Goal: Information Seeking & Learning: Understand process/instructions

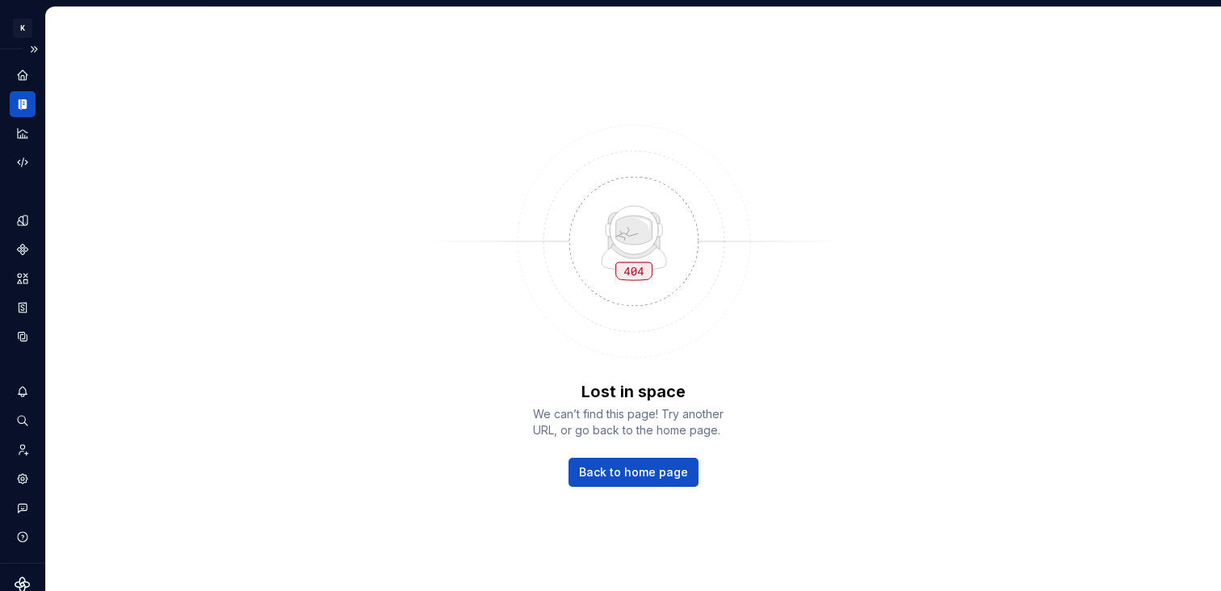
click at [6, 107] on div "Design system data" at bounding box center [22, 305] width 45 height 513
click at [21, 124] on div "Analytics" at bounding box center [23, 133] width 26 height 26
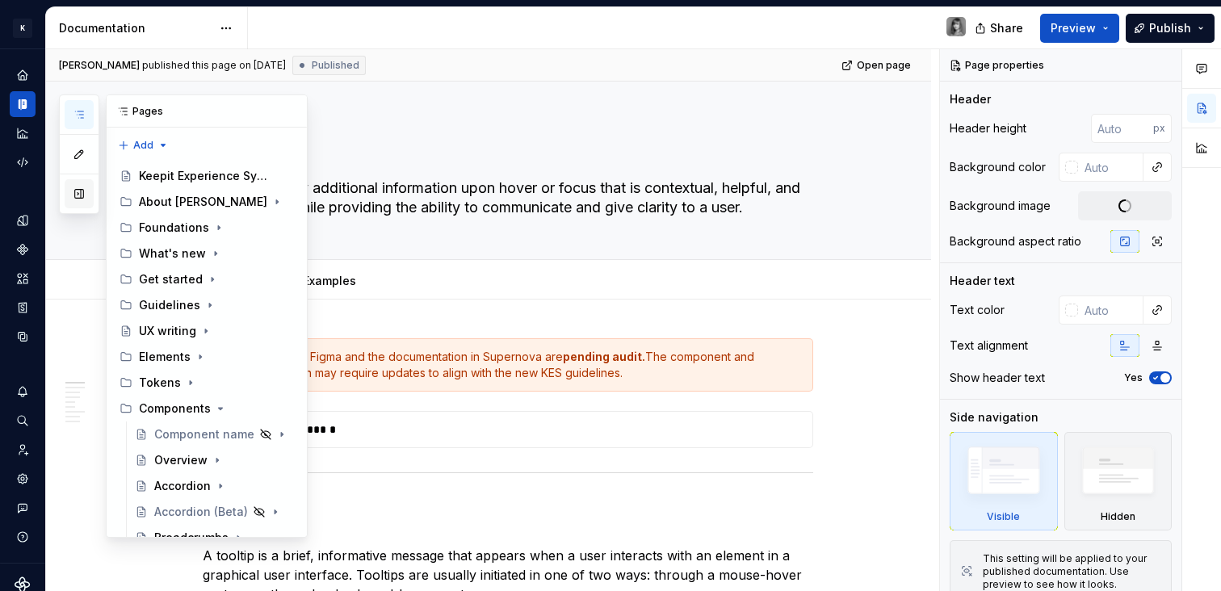
click at [86, 191] on button "button" at bounding box center [79, 193] width 29 height 29
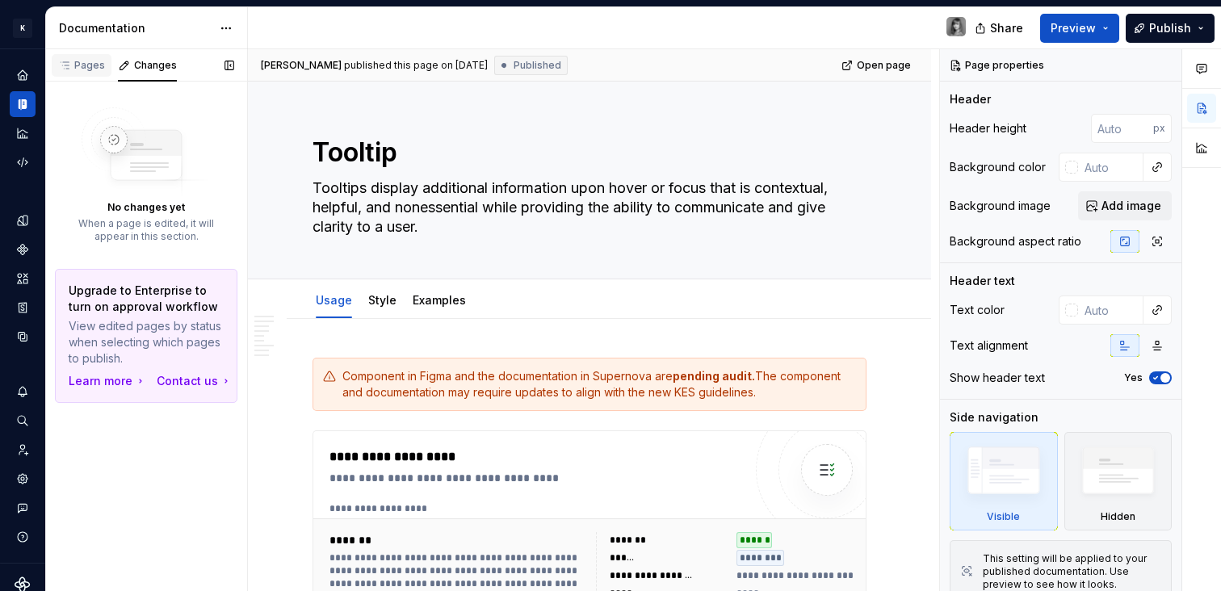
click at [63, 69] on icon "button" at bounding box center [64, 65] width 13 height 13
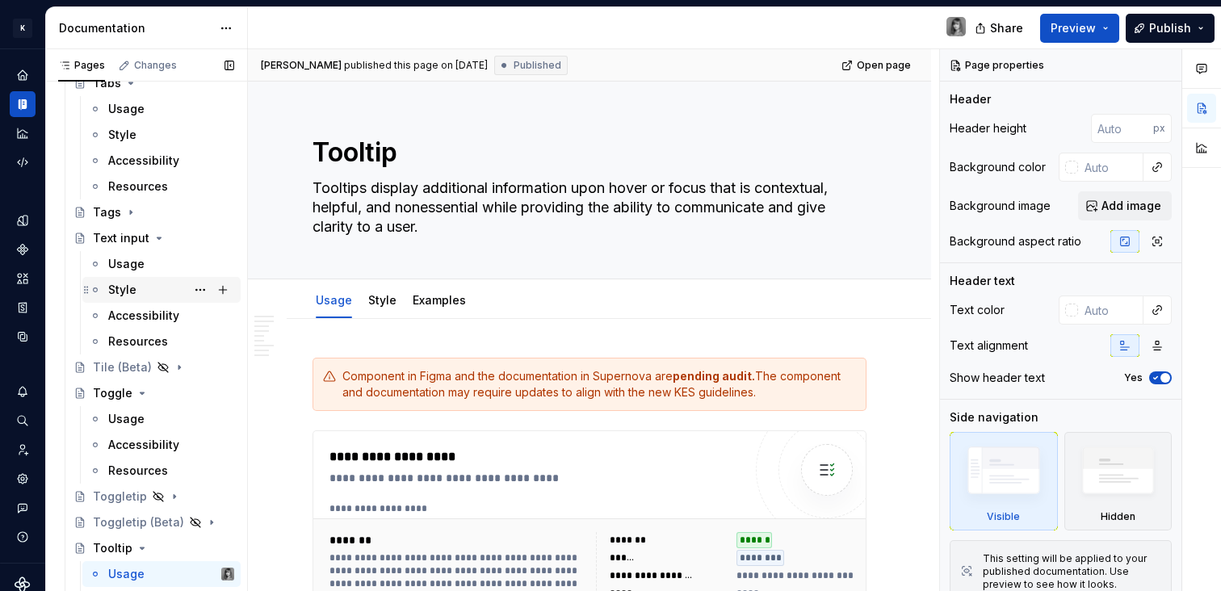
scroll to position [3185, 0]
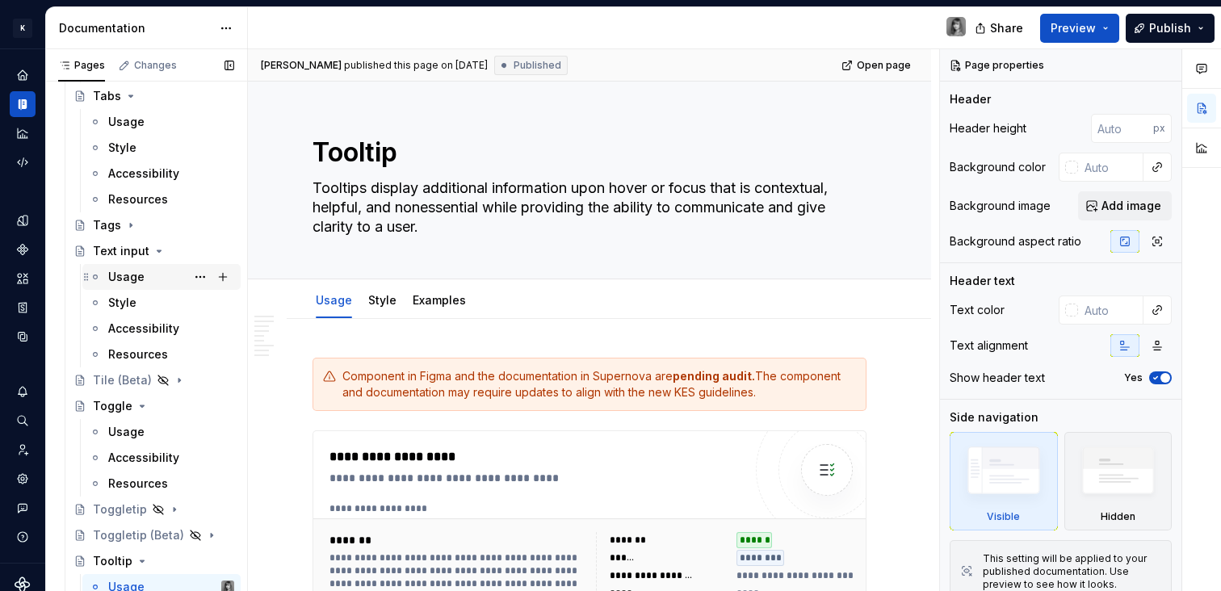
click at [125, 268] on div "Usage" at bounding box center [171, 277] width 126 height 23
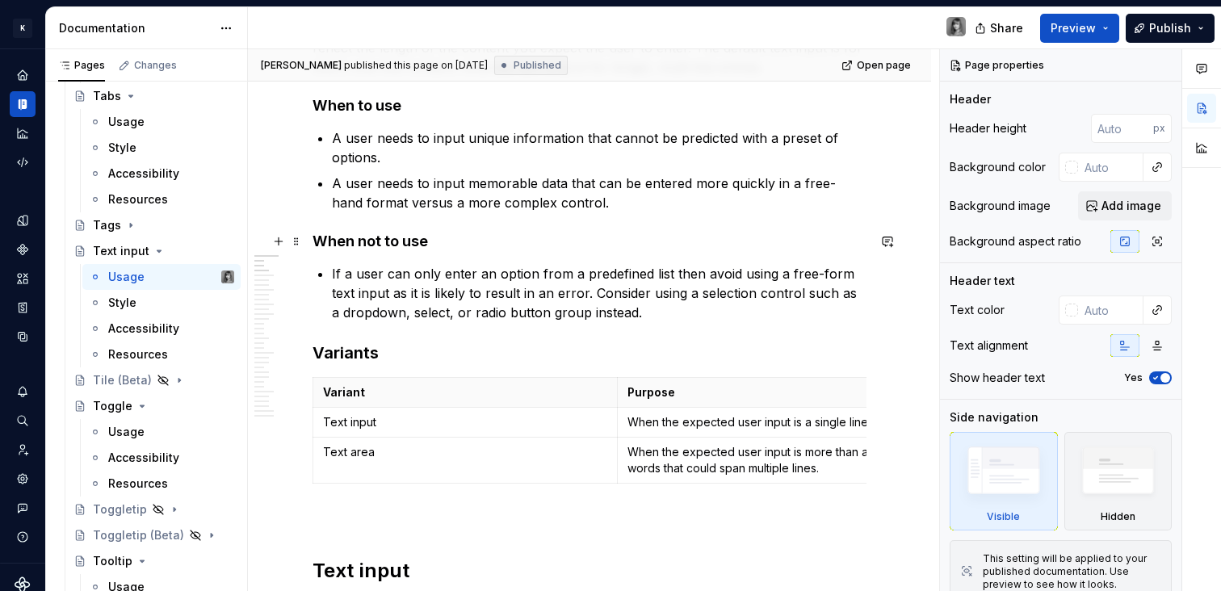
scroll to position [966, 0]
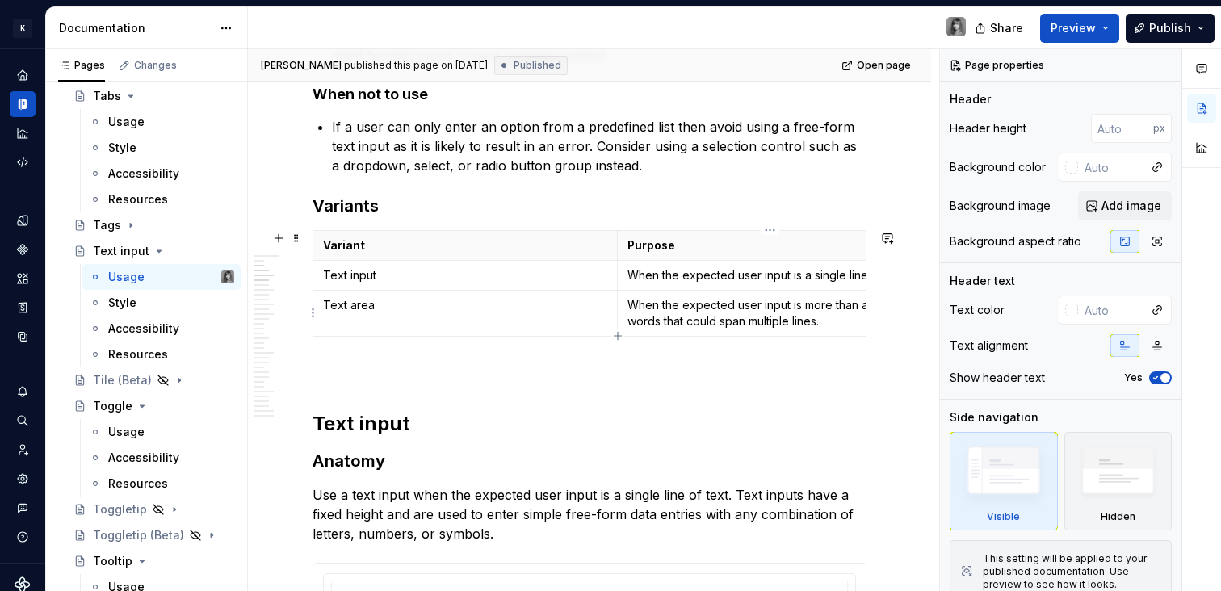
click at [695, 295] on td "When the expected user input is more than a few words that could span multiple …" at bounding box center [770, 314] width 305 height 46
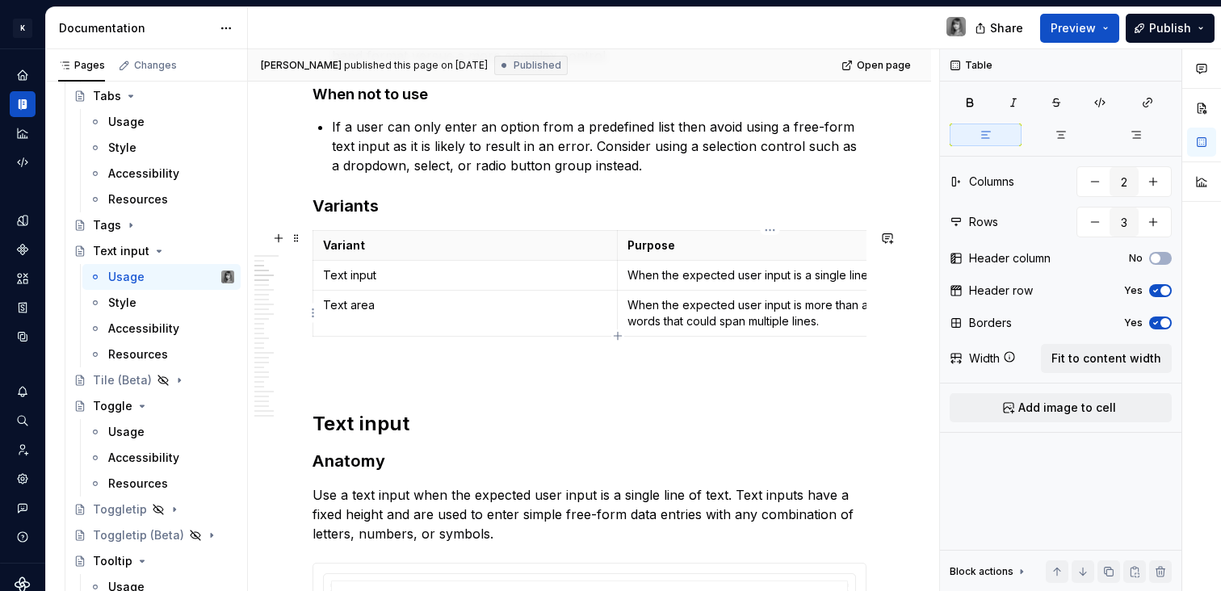
click at [793, 320] on p "When the expected user input is more than a few words that could span multiple …" at bounding box center [769, 313] width 285 height 32
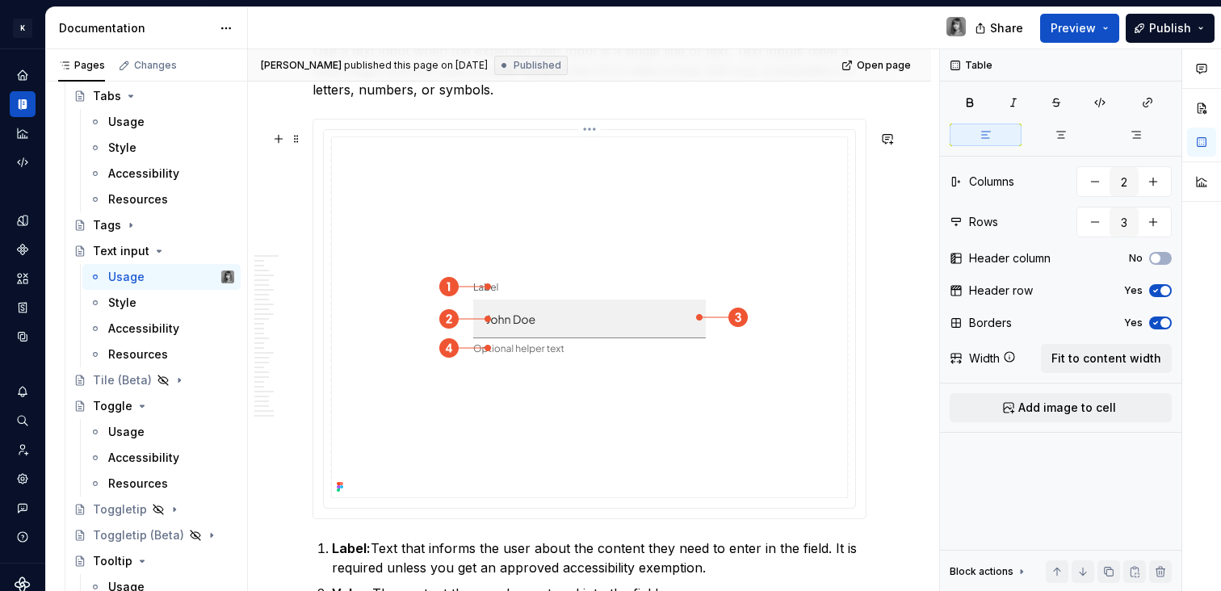
scroll to position [1679, 0]
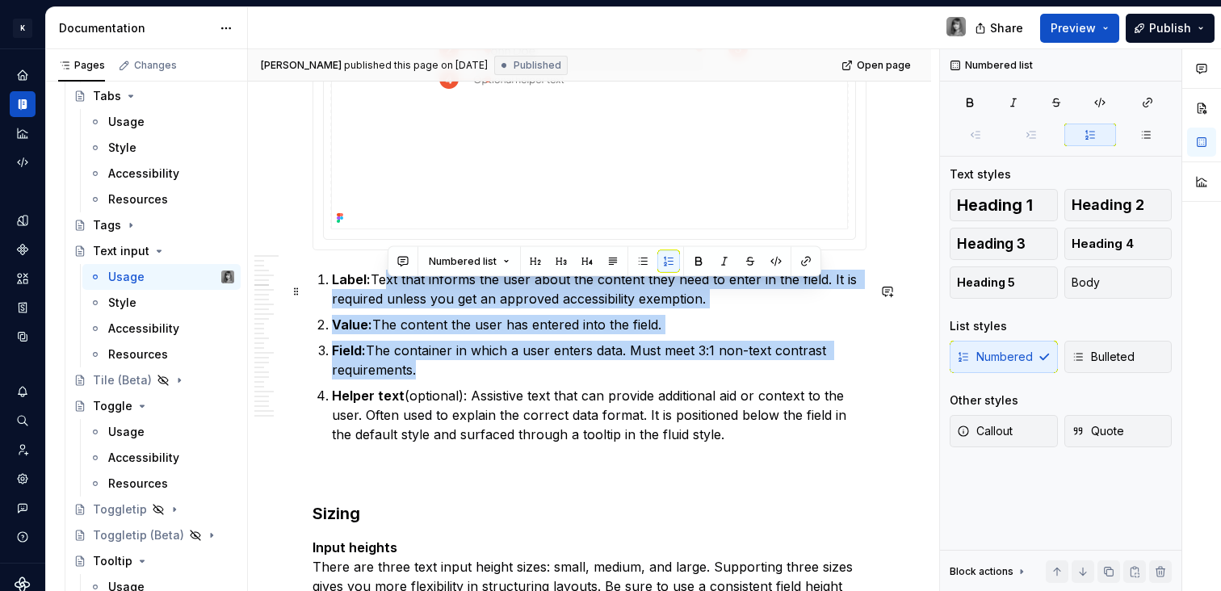
drag, startPoint x: 423, startPoint y: 291, endPoint x: 658, endPoint y: 401, distance: 259.3
click at [657, 400] on ol "Label: Text that informs the user about the content they need to enter in the f…" at bounding box center [599, 357] width 534 height 174
click at [658, 401] on p "Helper text (optional): Assistive text that can provide additional aid or conte…" at bounding box center [599, 415] width 534 height 58
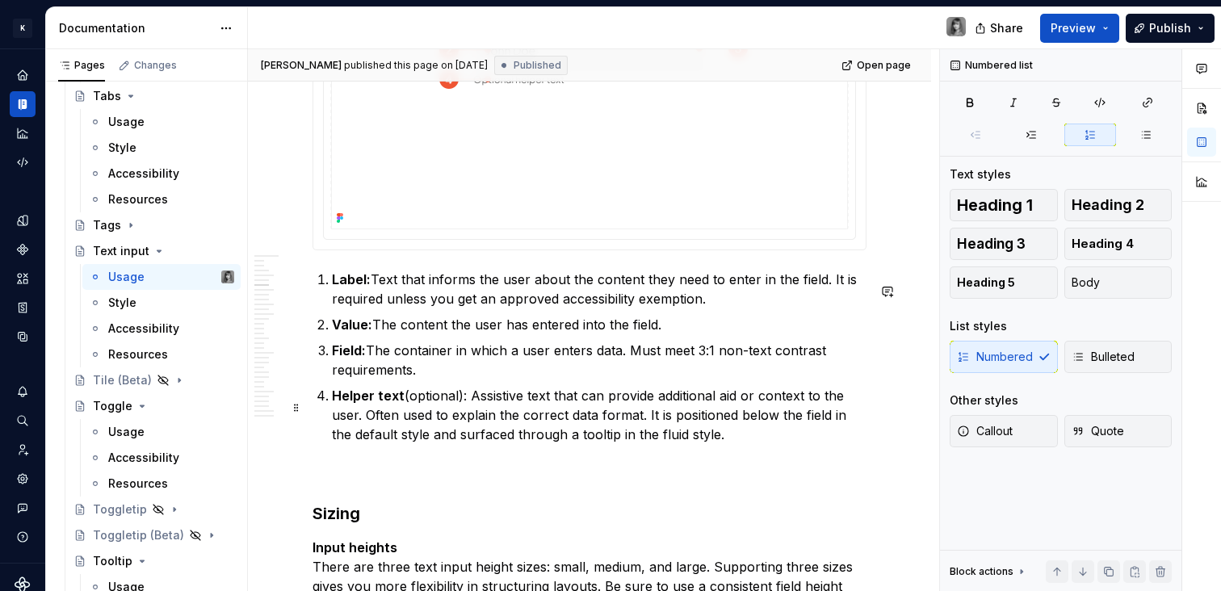
drag, startPoint x: 773, startPoint y: 454, endPoint x: 508, endPoint y: 354, distance: 283.1
click at [520, 360] on ol "Label: Text that informs the user about the content they need to enter in the f…" at bounding box center [599, 357] width 534 height 174
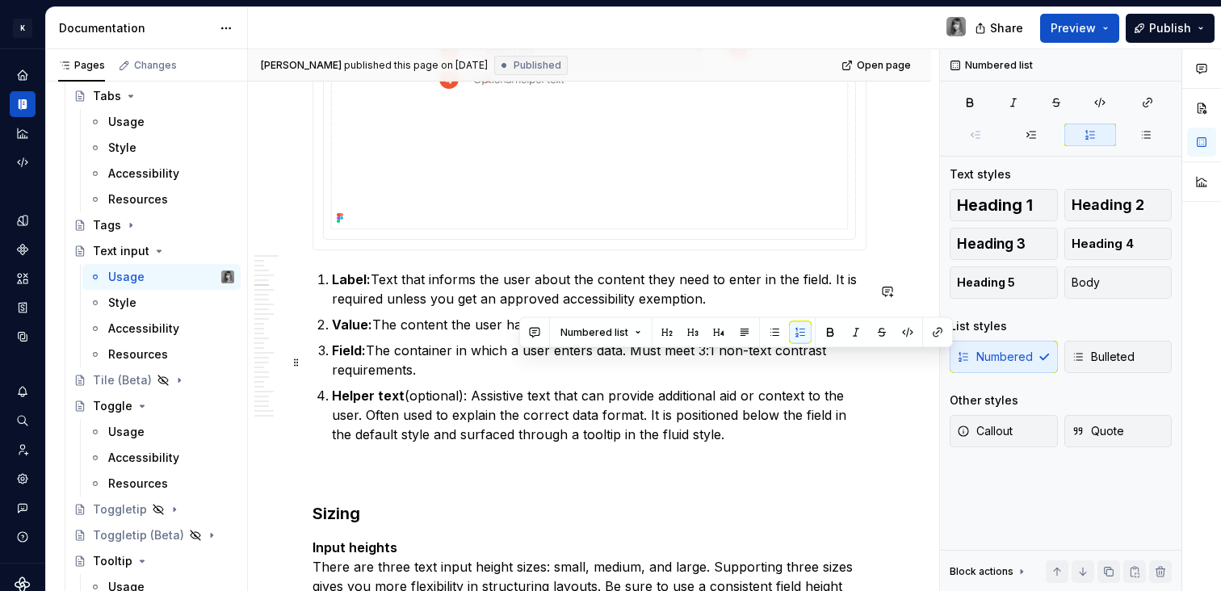
click at [487, 354] on p "Field: The container in which a user enters data. Must meet 3:1 non-text contra…" at bounding box center [599, 360] width 534 height 39
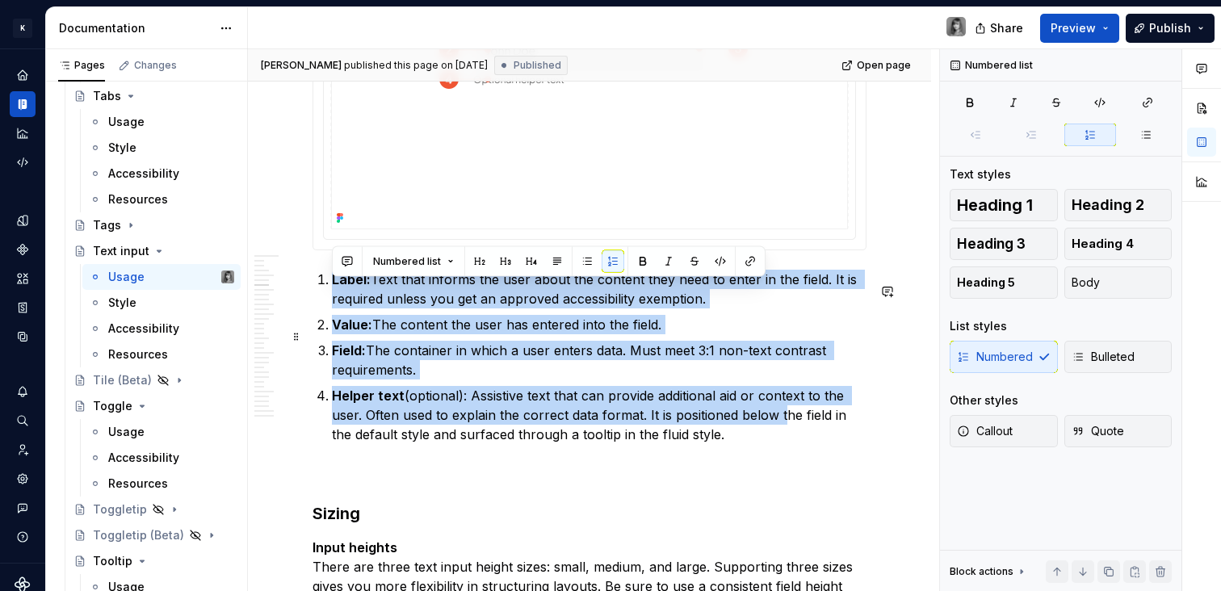
drag, startPoint x: 329, startPoint y: 290, endPoint x: 780, endPoint y: 430, distance: 472.6
click at [780, 430] on ol "Label: Text that informs the user about the content they need to enter in the f…" at bounding box center [599, 357] width 534 height 174
click at [780, 430] on p "Helper text (optional): Assistive text that can provide additional aid or conte…" at bounding box center [599, 415] width 534 height 58
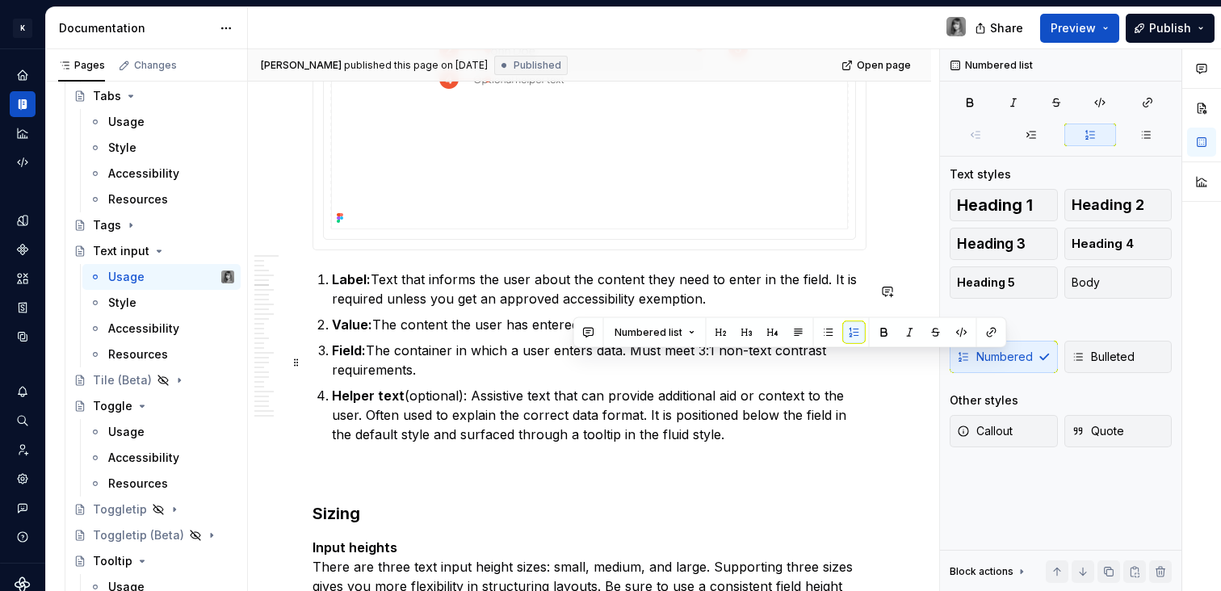
drag, startPoint x: 634, startPoint y: 406, endPoint x: 568, endPoint y: 353, distance: 84.3
click at [569, 353] on ol "Label: Text that informs the user about the content they need to enter in the f…" at bounding box center [599, 357] width 534 height 174
click at [568, 353] on p "Field: The container in which a user enters data. Must meet 3:1 non-text contra…" at bounding box center [599, 360] width 534 height 39
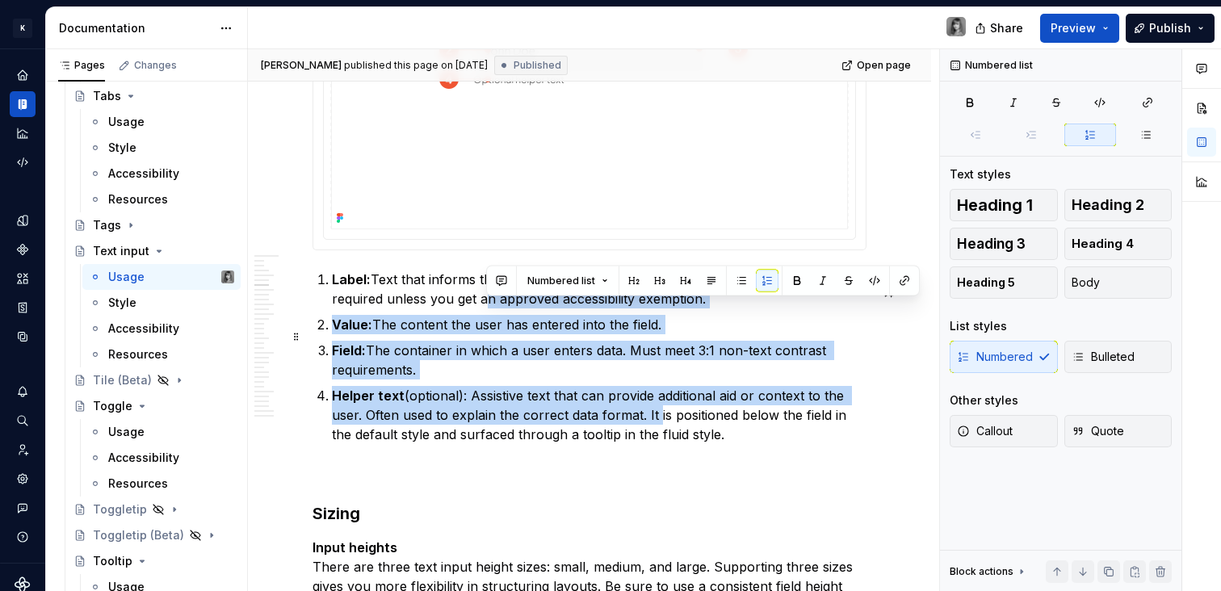
drag, startPoint x: 538, startPoint y: 329, endPoint x: 656, endPoint y: 434, distance: 158.9
click at [655, 434] on ol "Label: Text that informs the user about the content they need to enter in the f…" at bounding box center [599, 357] width 534 height 174
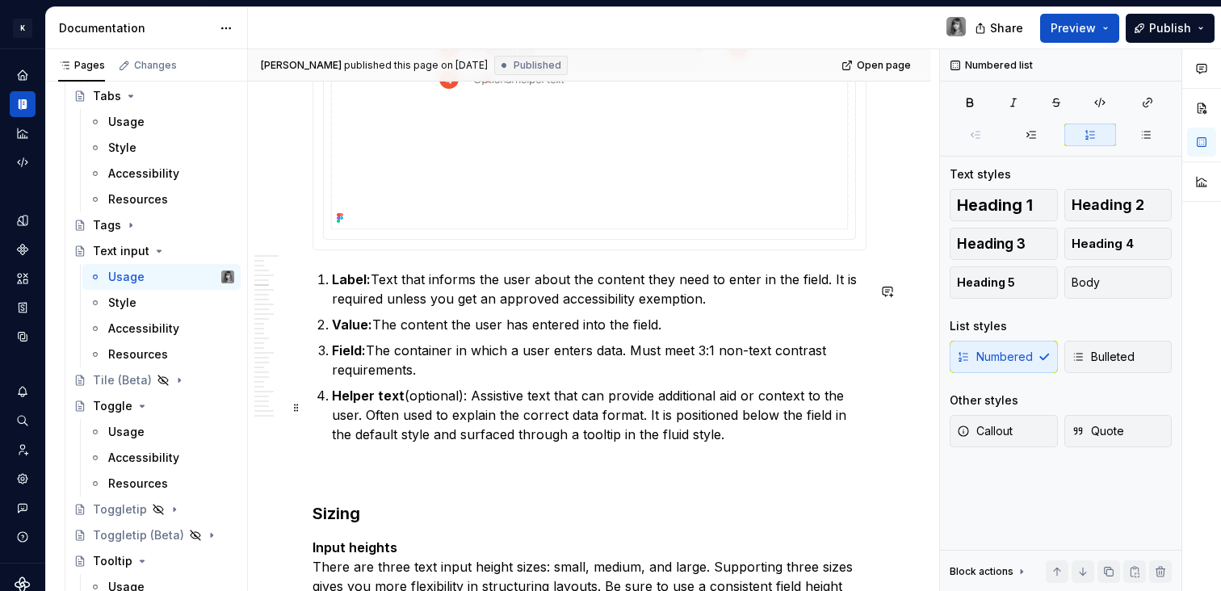
click at [656, 434] on p "Helper text (optional): Assistive text that can provide additional aid or conte…" at bounding box center [599, 415] width 534 height 58
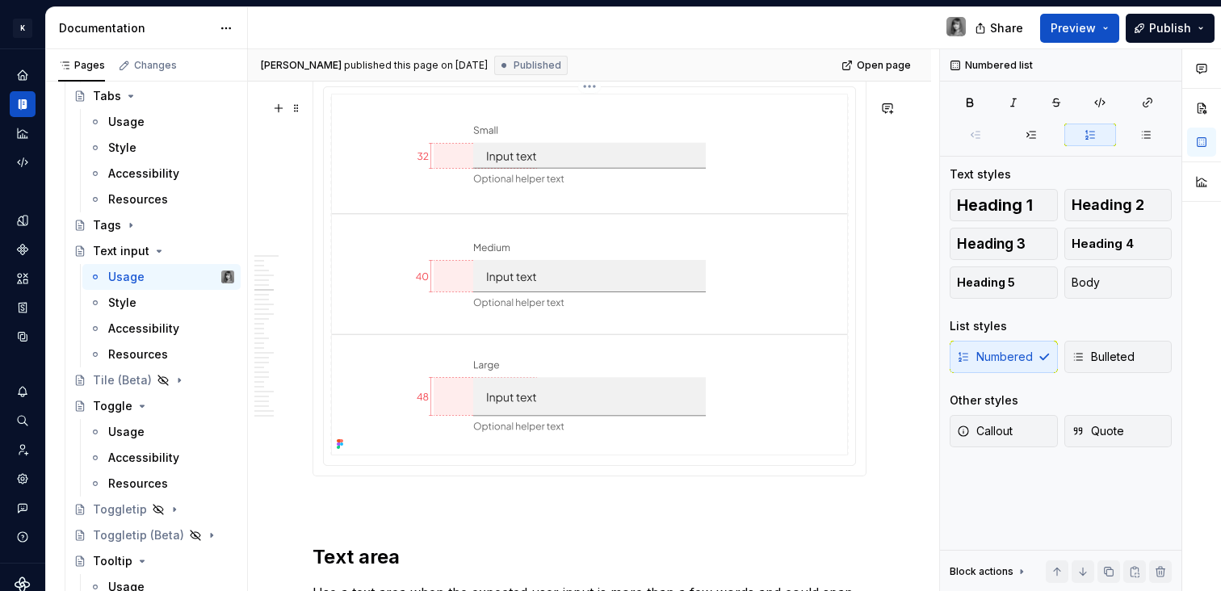
scroll to position [2511, 0]
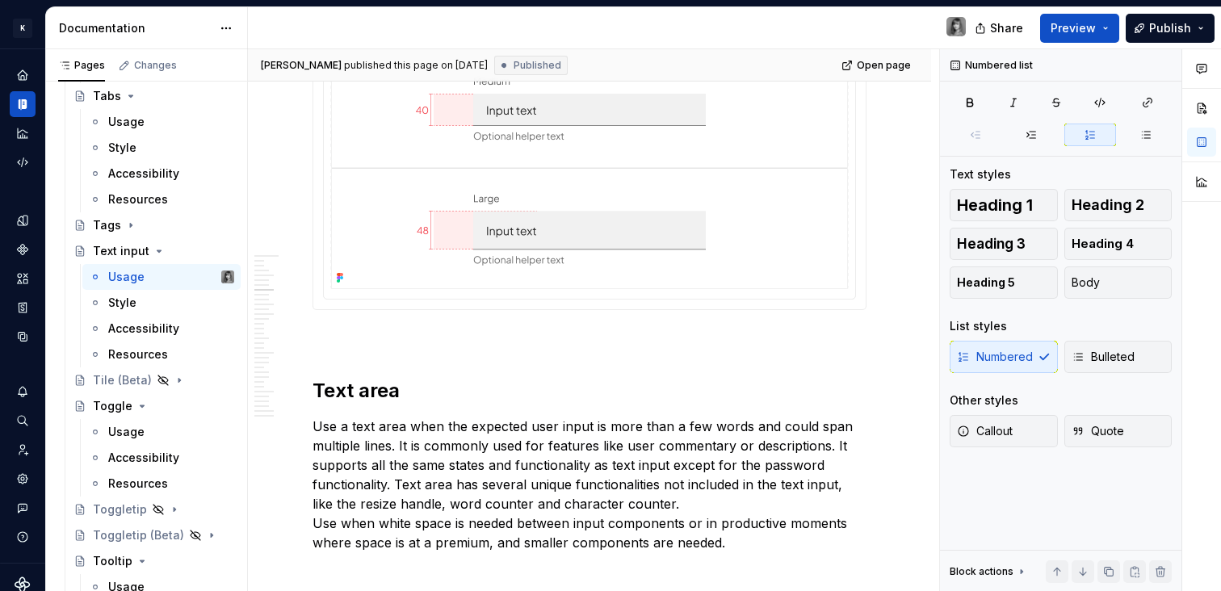
click at [735, 183] on img at bounding box center [589, 108] width 517 height 362
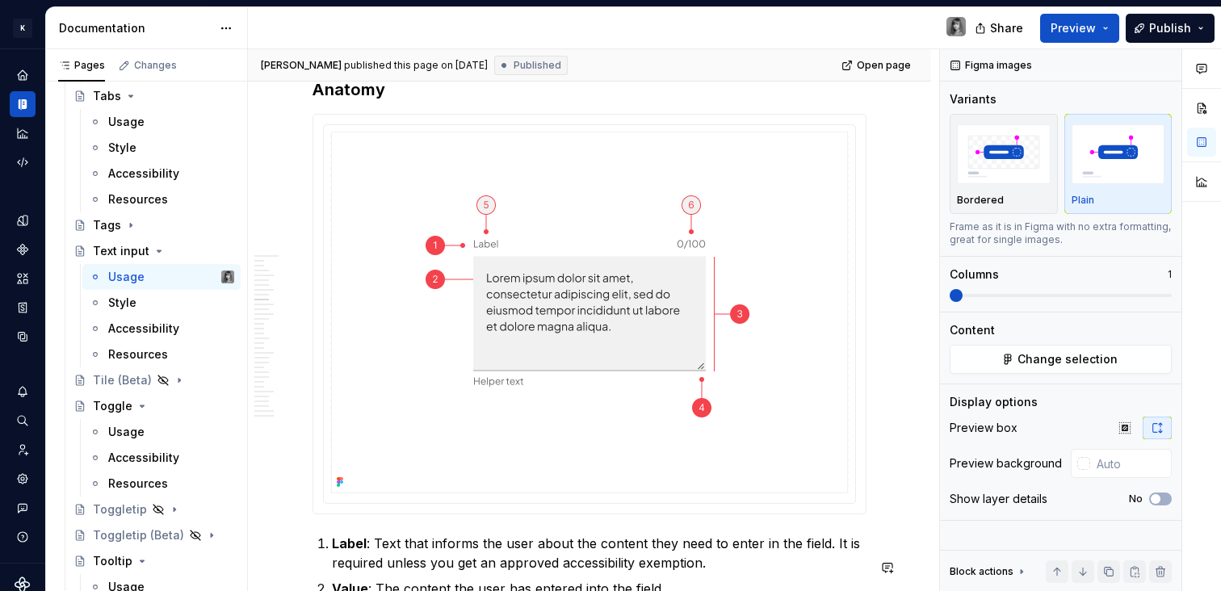
scroll to position [3611, 0]
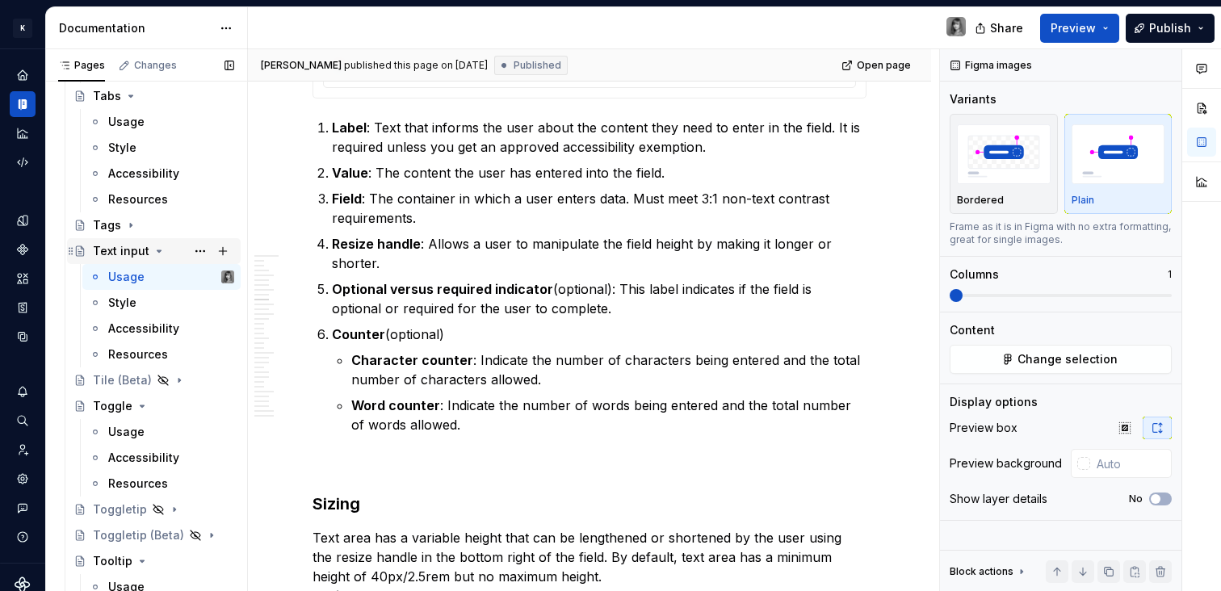
click at [156, 253] on icon "Page tree" at bounding box center [159, 251] width 13 height 13
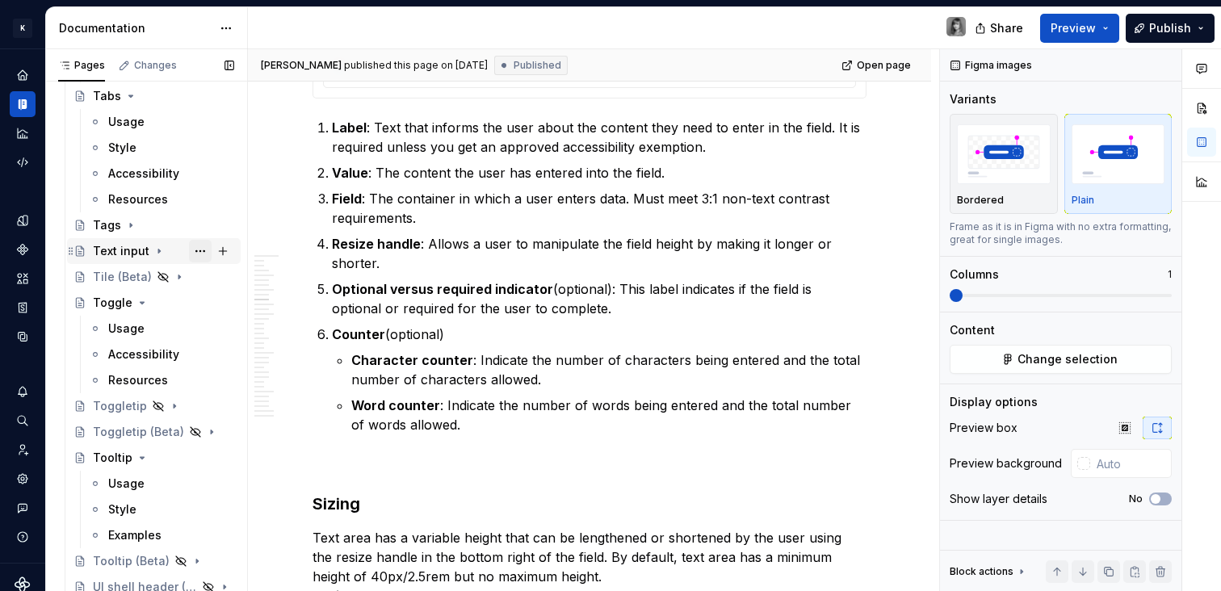
click at [189, 253] on button "Page tree" at bounding box center [200, 251] width 23 height 23
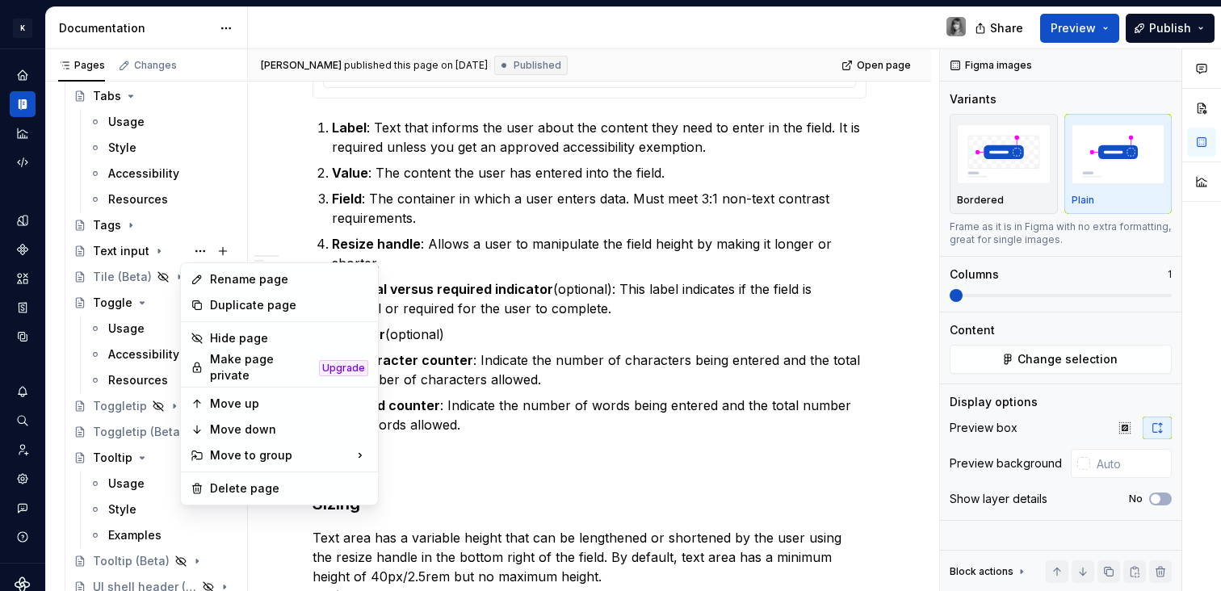
click at [555, 232] on html "K KES Design system data Documentation Share Preview Publish Pages Changes Add …" at bounding box center [610, 295] width 1221 height 591
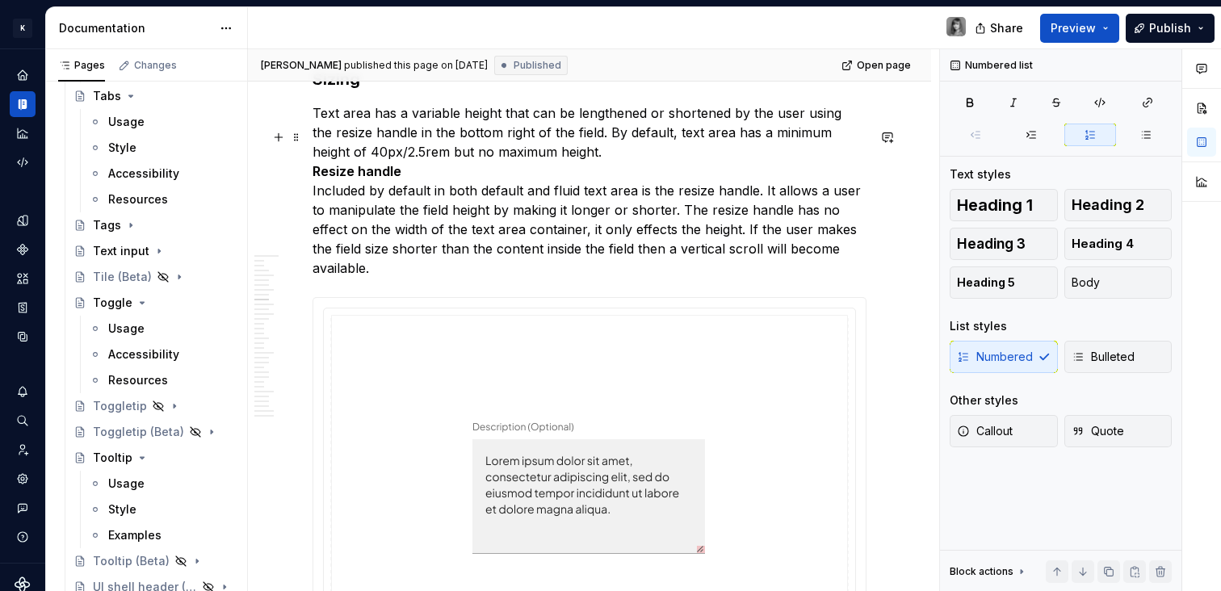
scroll to position [4041, 0]
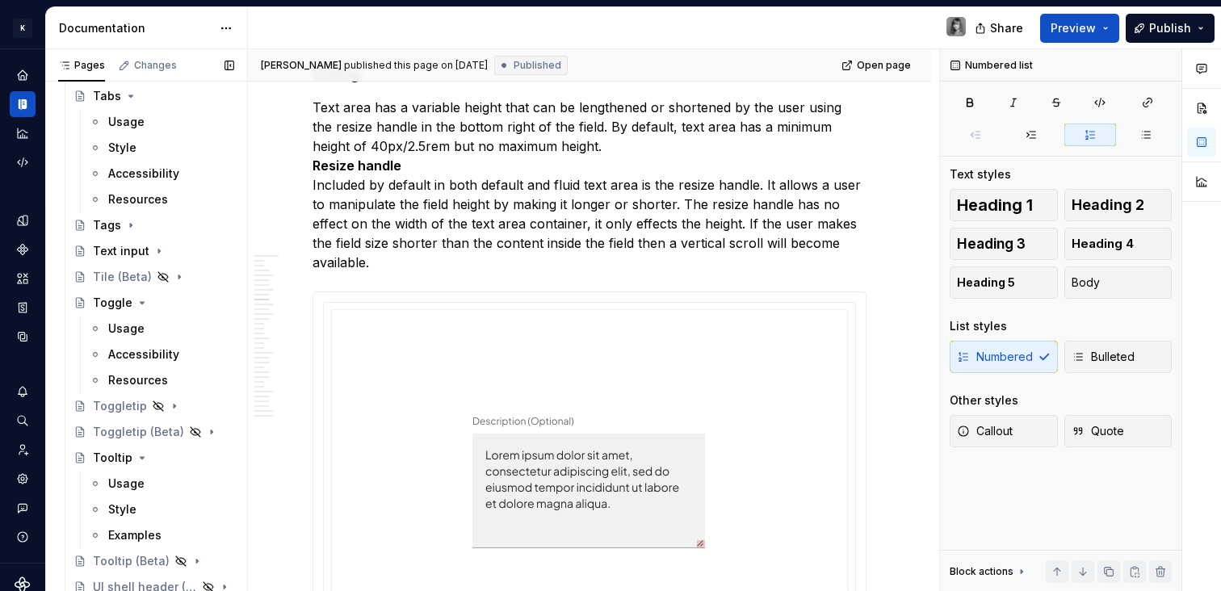
click at [0, 0] on button "Page tree" at bounding box center [0, 0] width 0 height 0
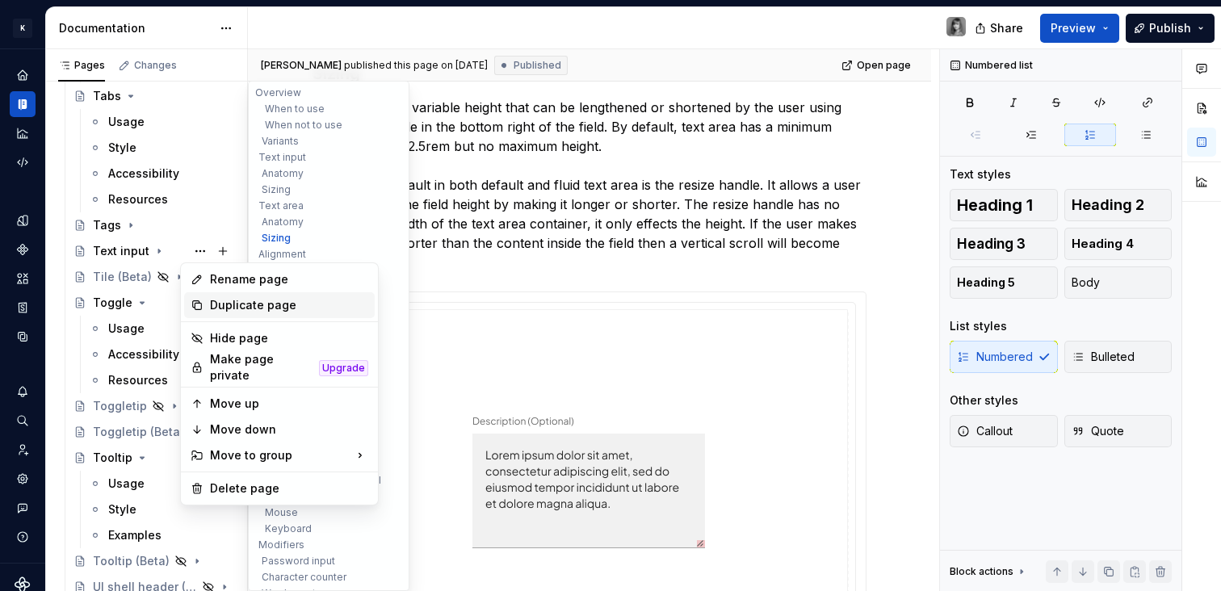
click at [249, 307] on div "Duplicate page" at bounding box center [289, 305] width 158 height 16
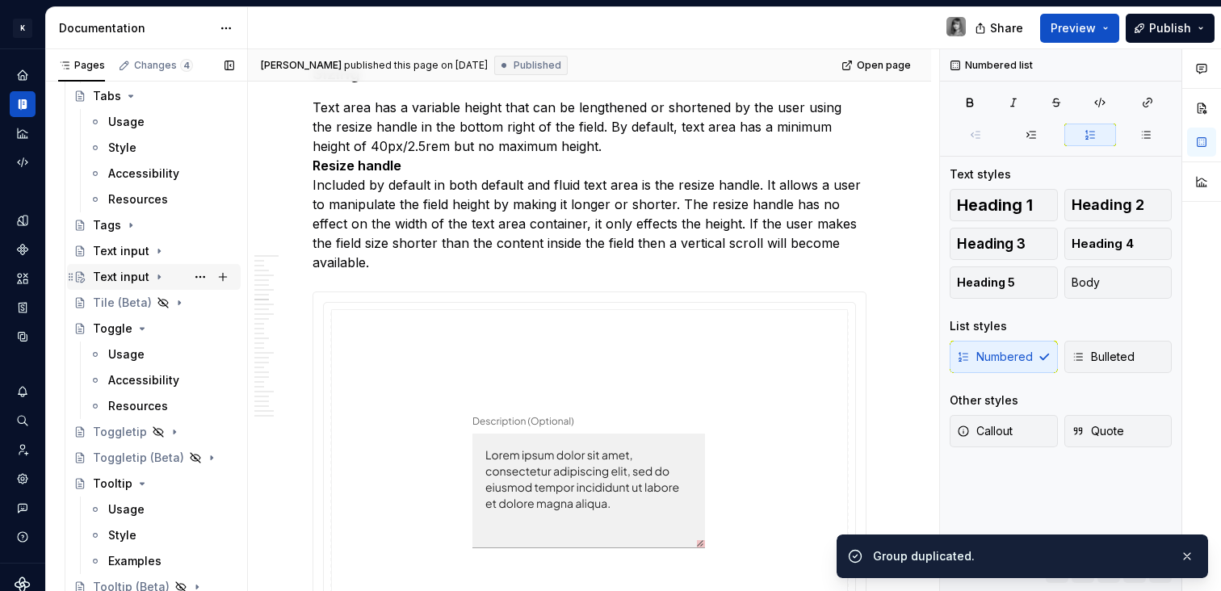
click at [130, 274] on div "Text input" at bounding box center [121, 277] width 57 height 16
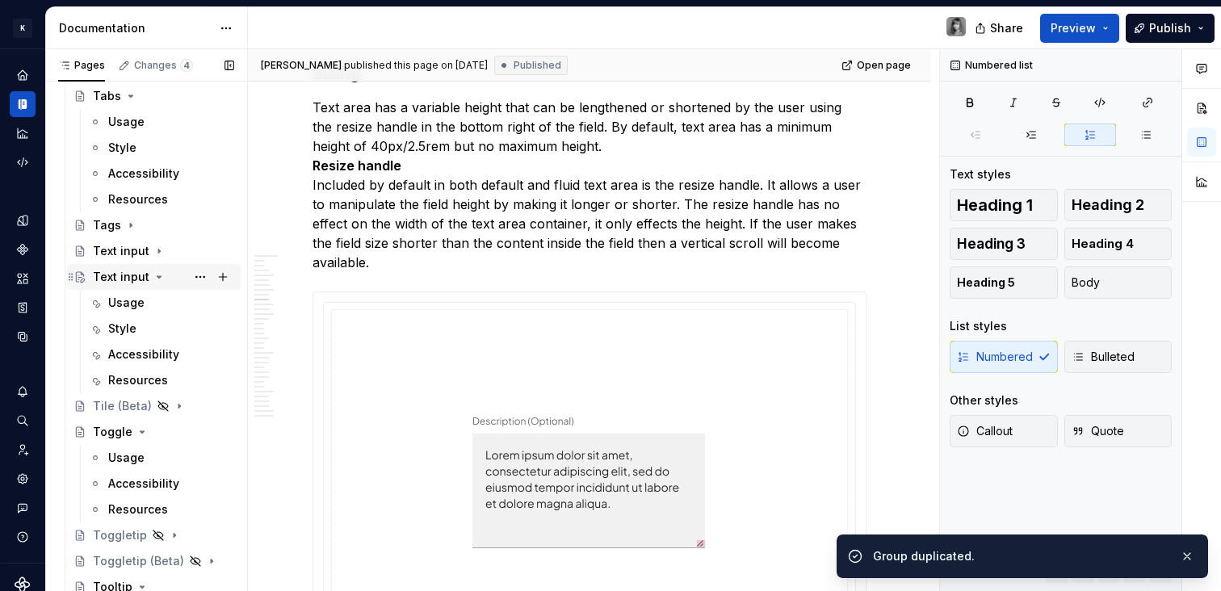
click at [130, 274] on div "Text input" at bounding box center [121, 277] width 57 height 16
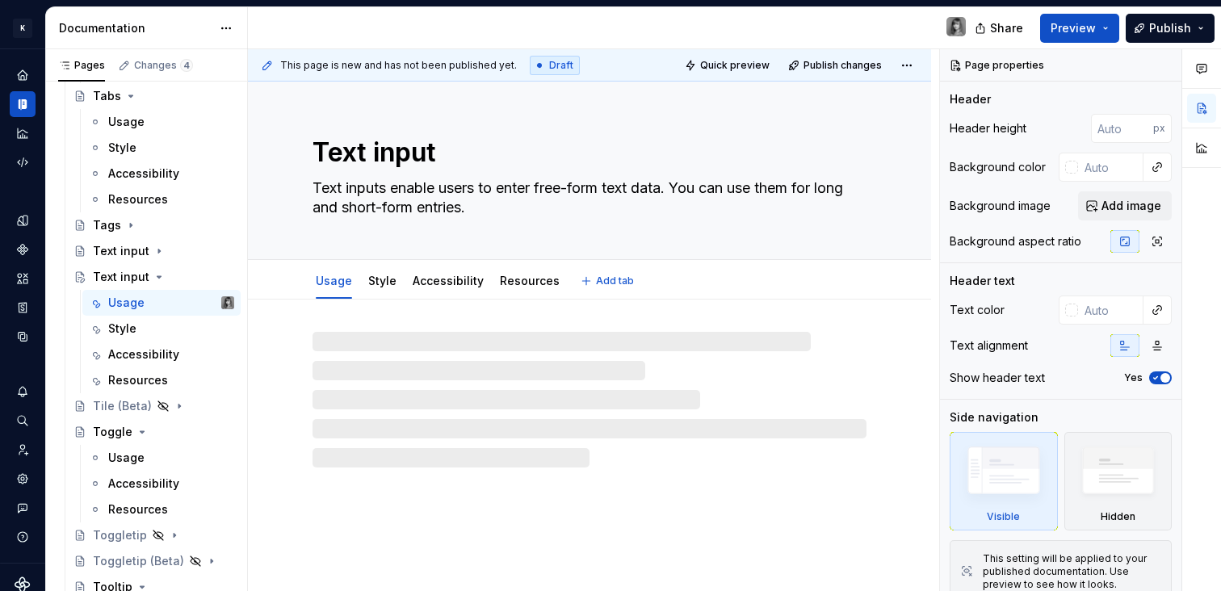
click at [395, 151] on textarea "Text input" at bounding box center [586, 152] width 554 height 39
click at [417, 158] on textarea "Text input" at bounding box center [586, 152] width 554 height 39
type textarea "*"
type textarea "Text a"
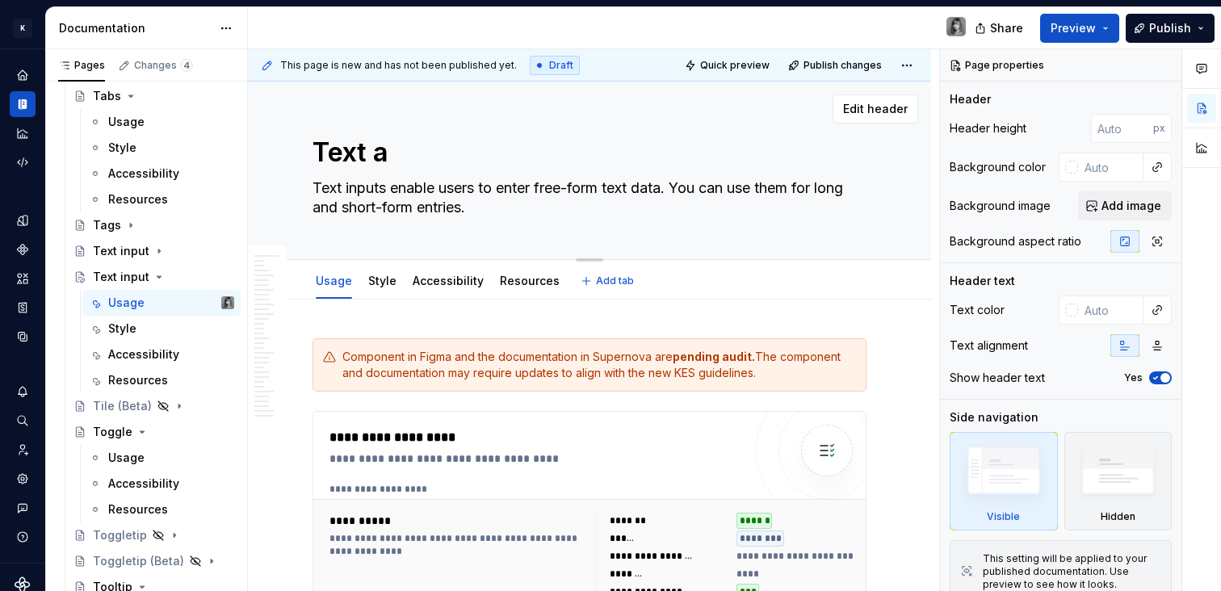
type textarea "*"
type textarea "Text a"
click at [475, 198] on textarea "Text inputs enable users to enter free-form text data. You can use them for lon…" at bounding box center [586, 197] width 554 height 45
click at [406, 153] on textarea "Text a" at bounding box center [586, 152] width 554 height 39
click at [405, 153] on textarea "Text a" at bounding box center [586, 152] width 554 height 39
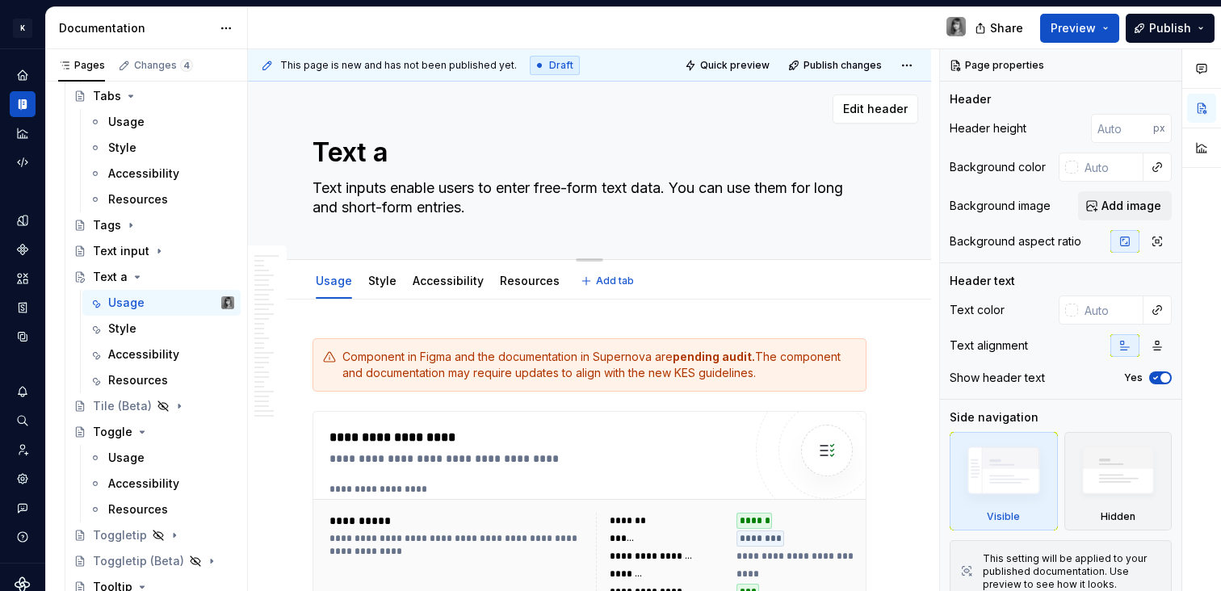
type textarea "*"
type textarea "Text ar"
type textarea "*"
type textarea "Text are"
type textarea "*"
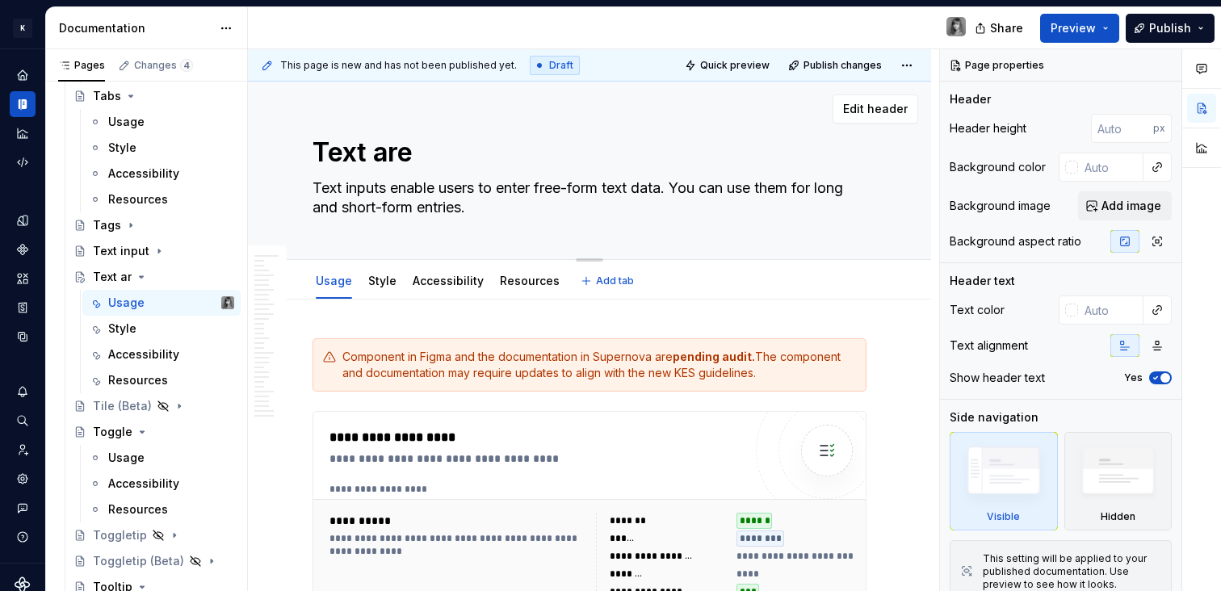
type textarea "Text area"
type textarea "*"
type textarea "Text area"
click at [476, 178] on textarea "Text inputs enable users to enter free-form text data. You can use them for lon…" at bounding box center [586, 197] width 554 height 45
click at [552, 208] on textarea "Text inputs enable users to enter free-form text data. You can use them for lon…" at bounding box center [586, 197] width 554 height 45
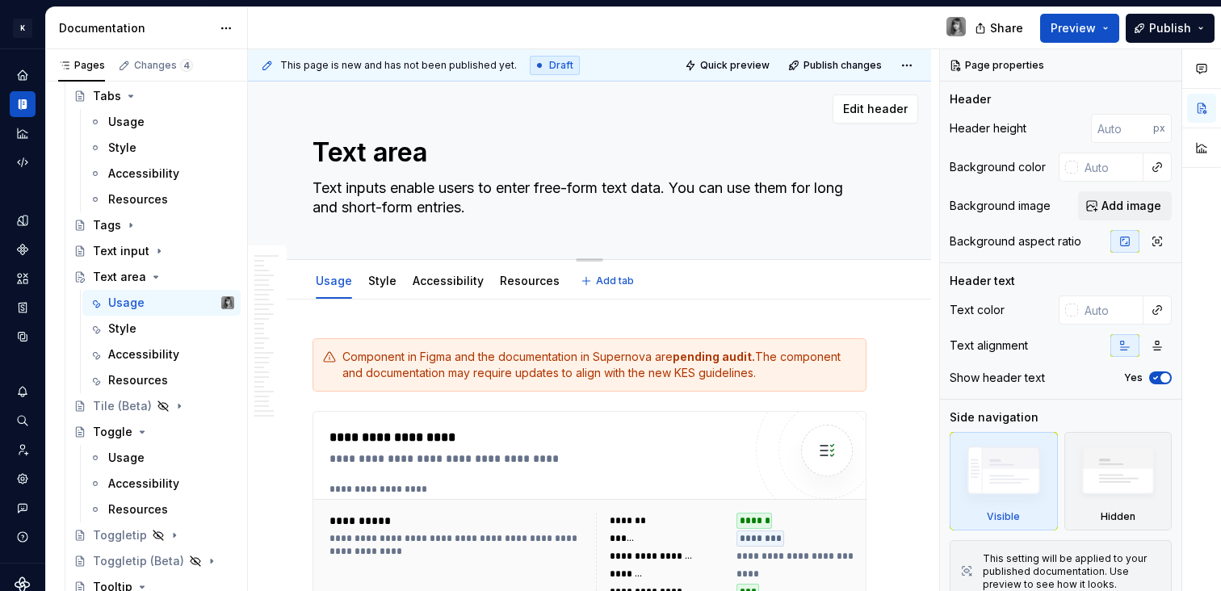
drag, startPoint x: 481, startPoint y: 211, endPoint x: 281, endPoint y: 178, distance: 203.0
click at [281, 178] on div "Text area Text inputs enable users to enter free-form text data. You can use th…" at bounding box center [589, 171] width 683 height 178
type textarea "*"
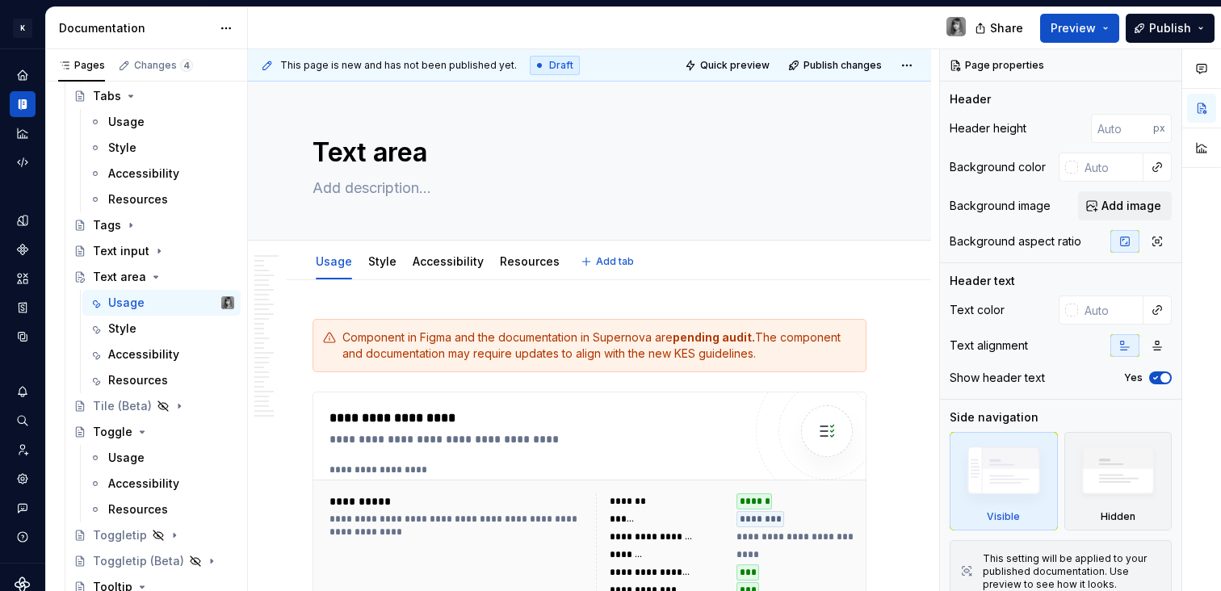
type textarea "*"
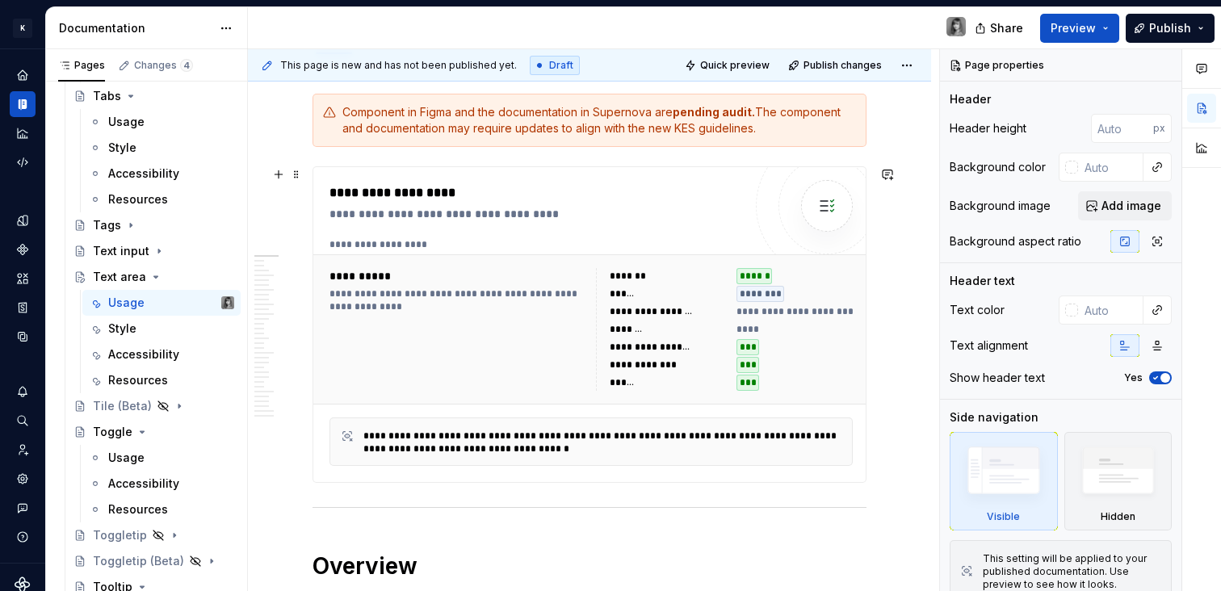
click at [828, 341] on div "***" at bounding box center [794, 347] width 117 height 16
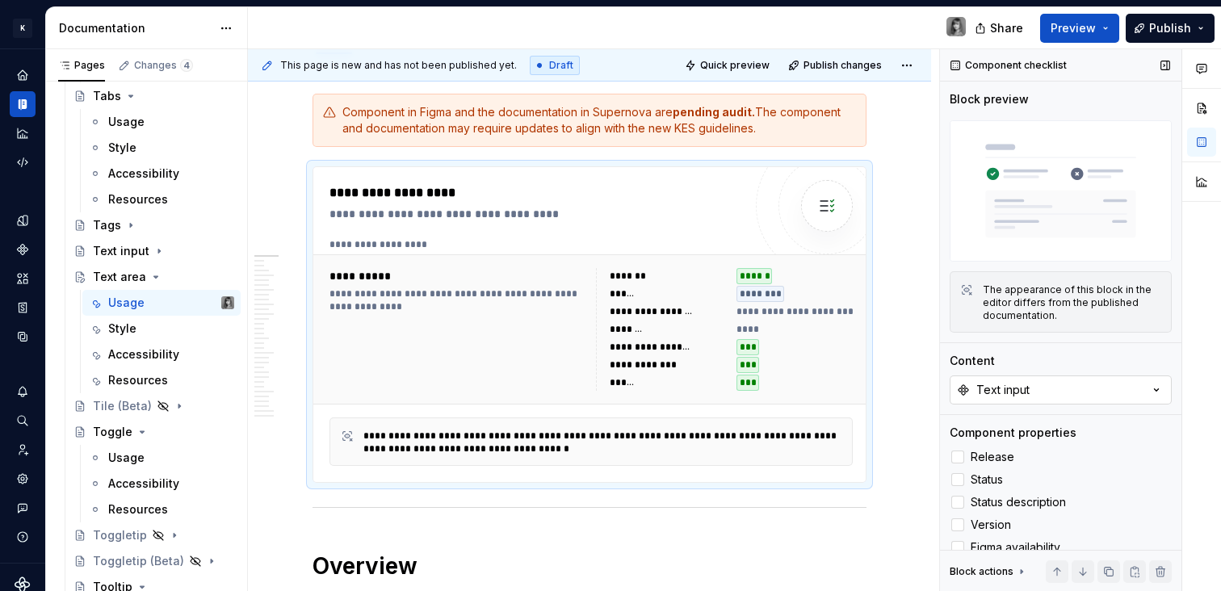
click at [1054, 381] on button "Text input" at bounding box center [1060, 389] width 222 height 29
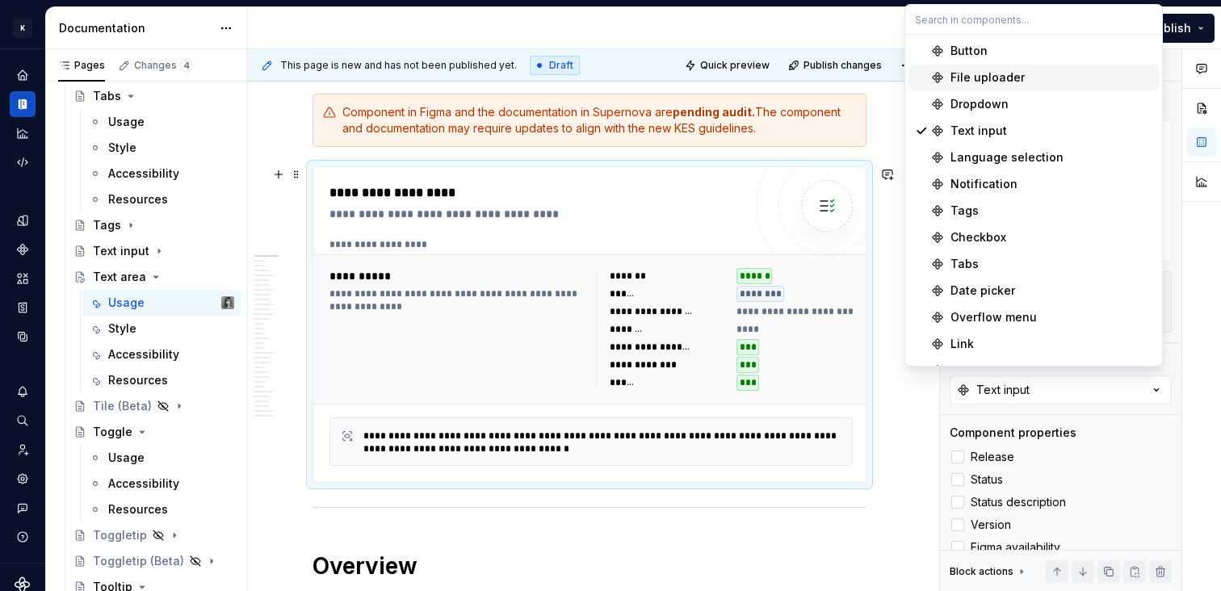
click at [715, 316] on div "**********" at bounding box center [667, 312] width 117 height 16
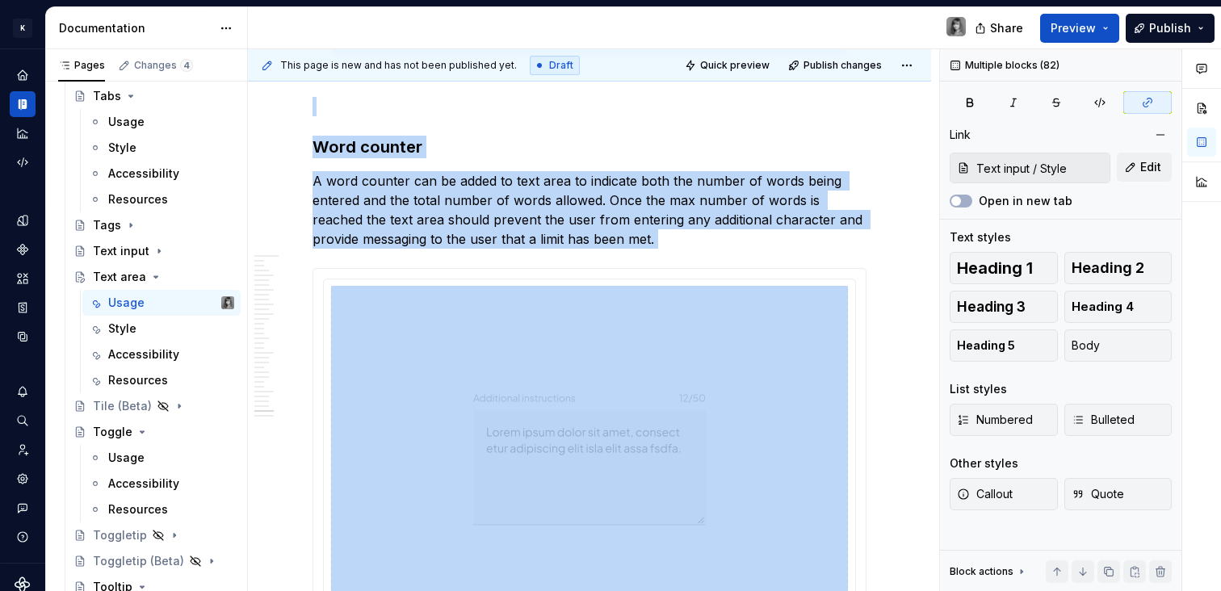
scroll to position [12008, 0]
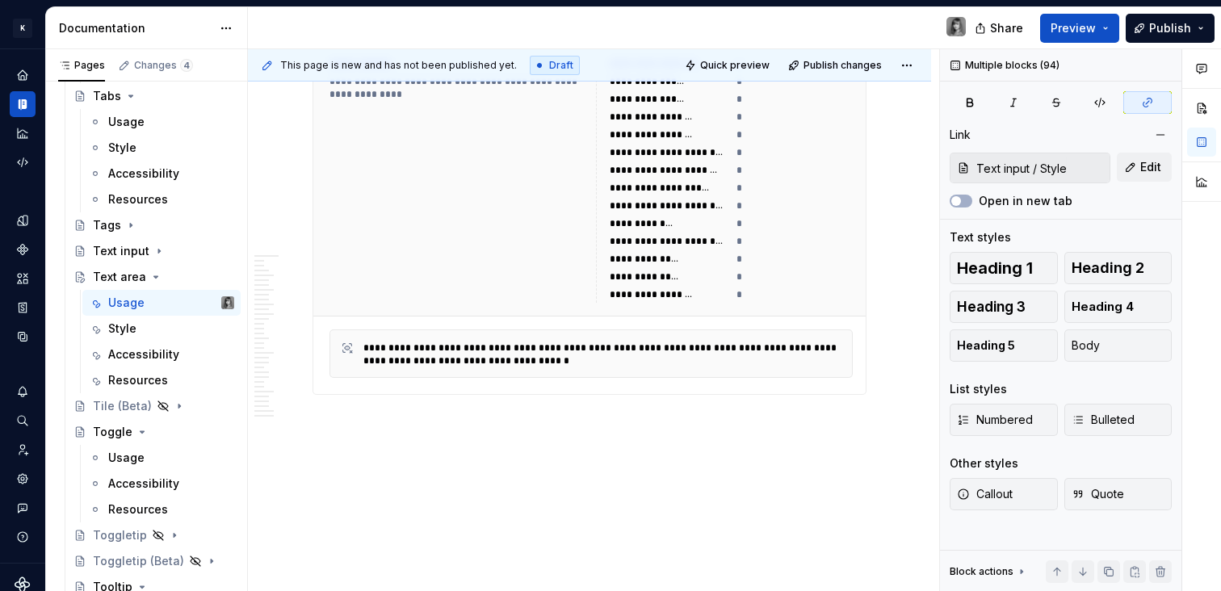
drag, startPoint x: 313, startPoint y: 359, endPoint x: 802, endPoint y: 443, distance: 496.3
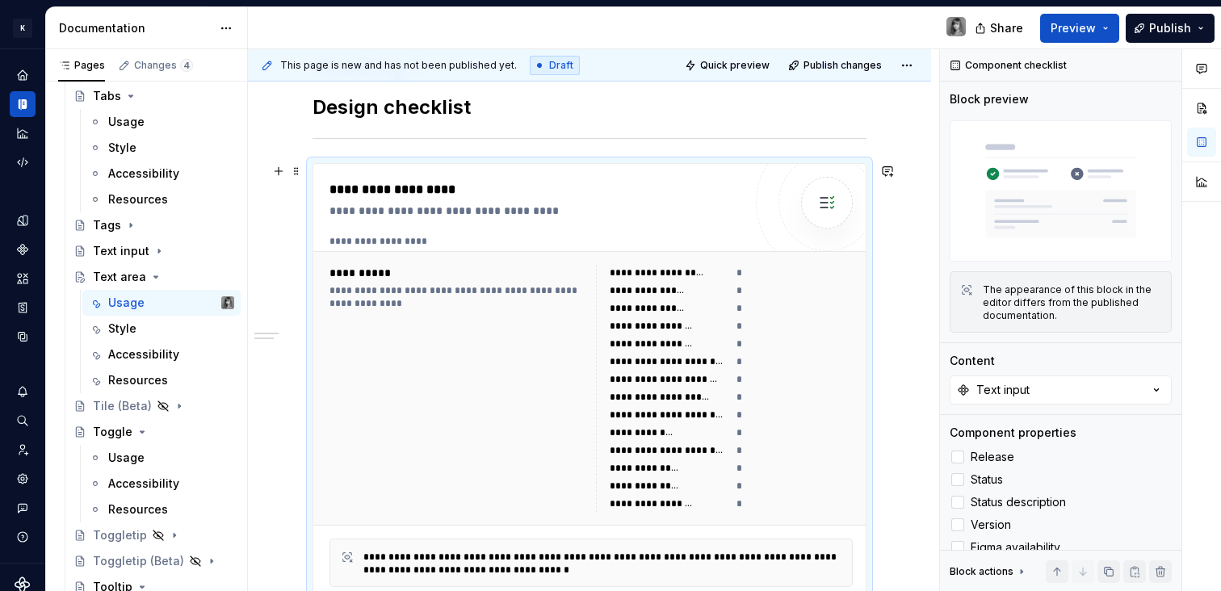
click at [621, 336] on div "**********" at bounding box center [667, 344] width 117 height 16
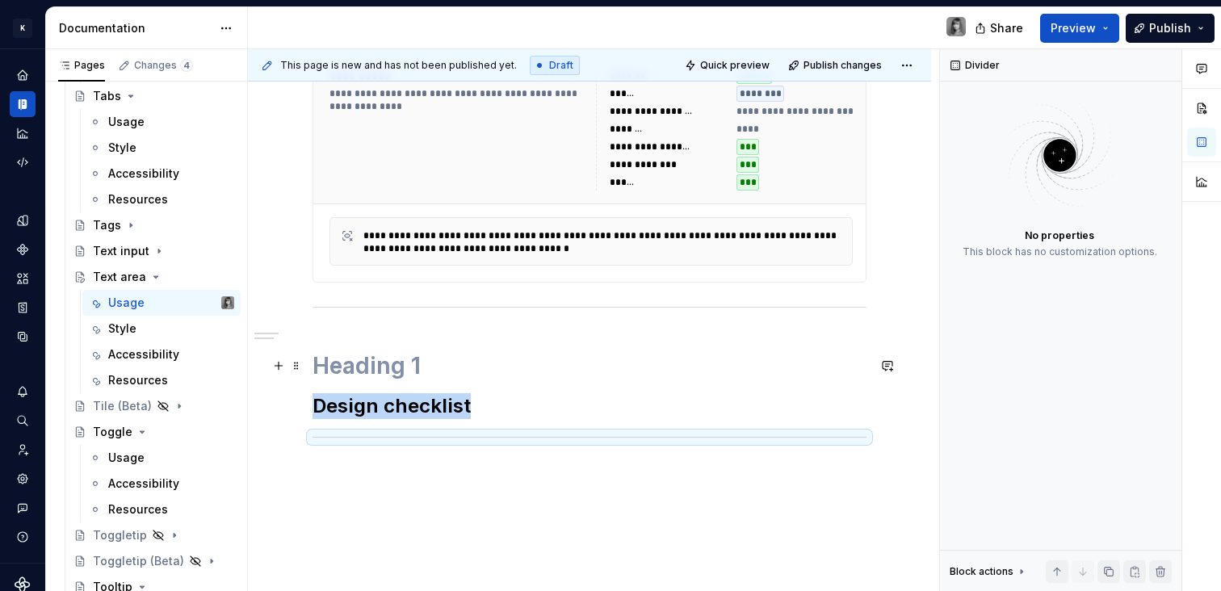
scroll to position [423, 0]
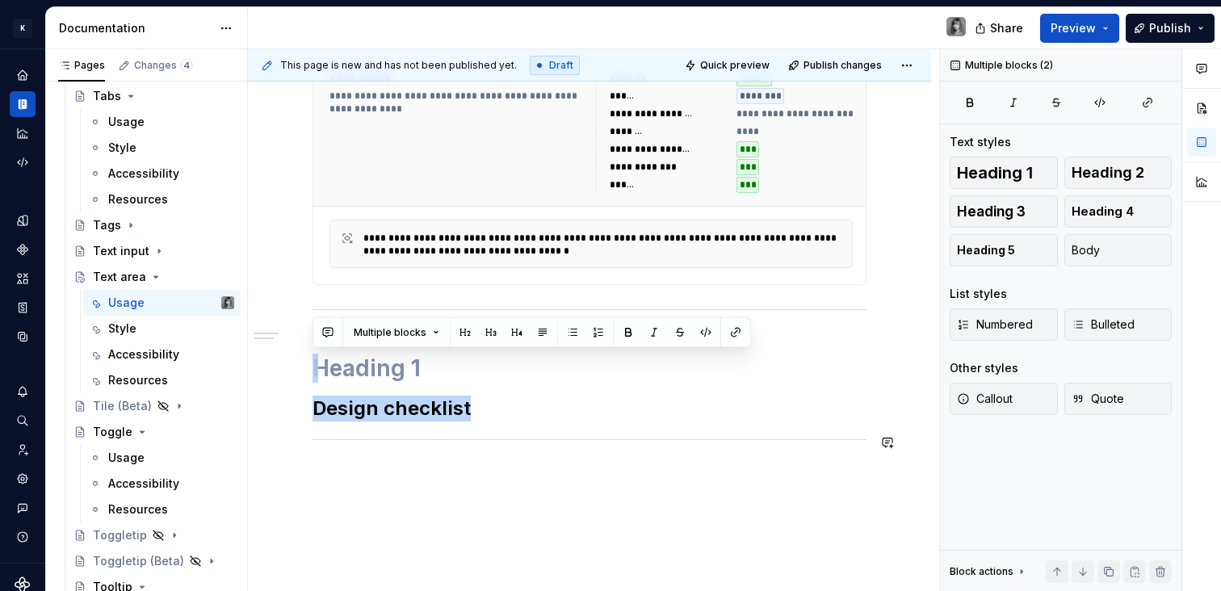
drag, startPoint x: 548, startPoint y: 382, endPoint x: 438, endPoint y: 499, distance: 160.5
click at [438, 499] on div "**********" at bounding box center [589, 249] width 683 height 785
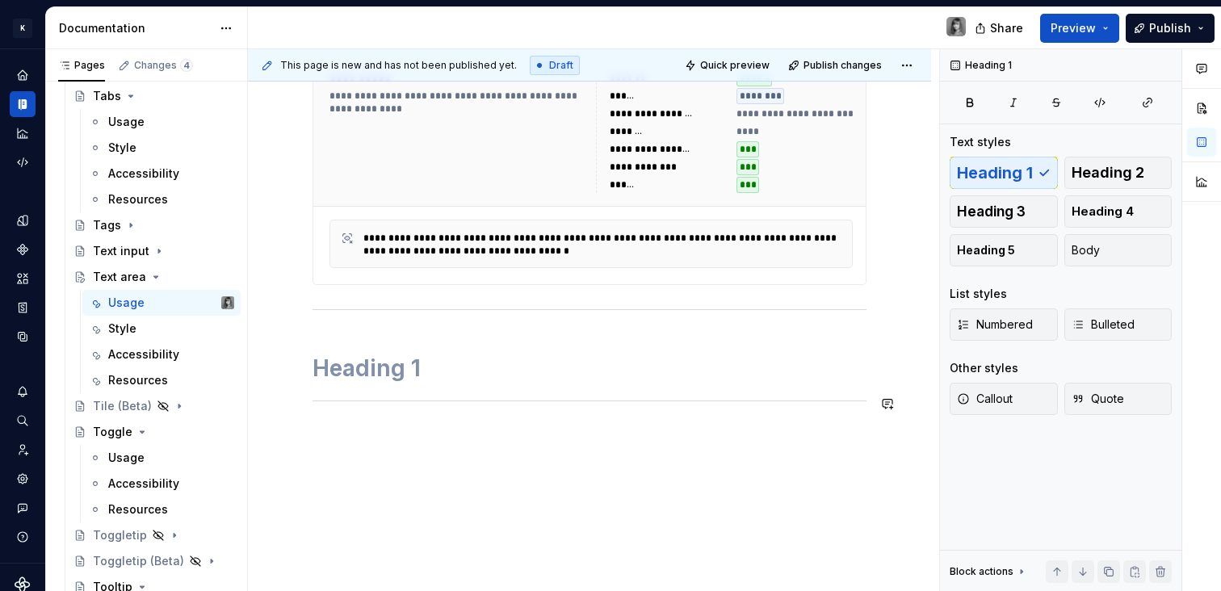
click at [449, 405] on div "**********" at bounding box center [589, 161] width 554 height 530
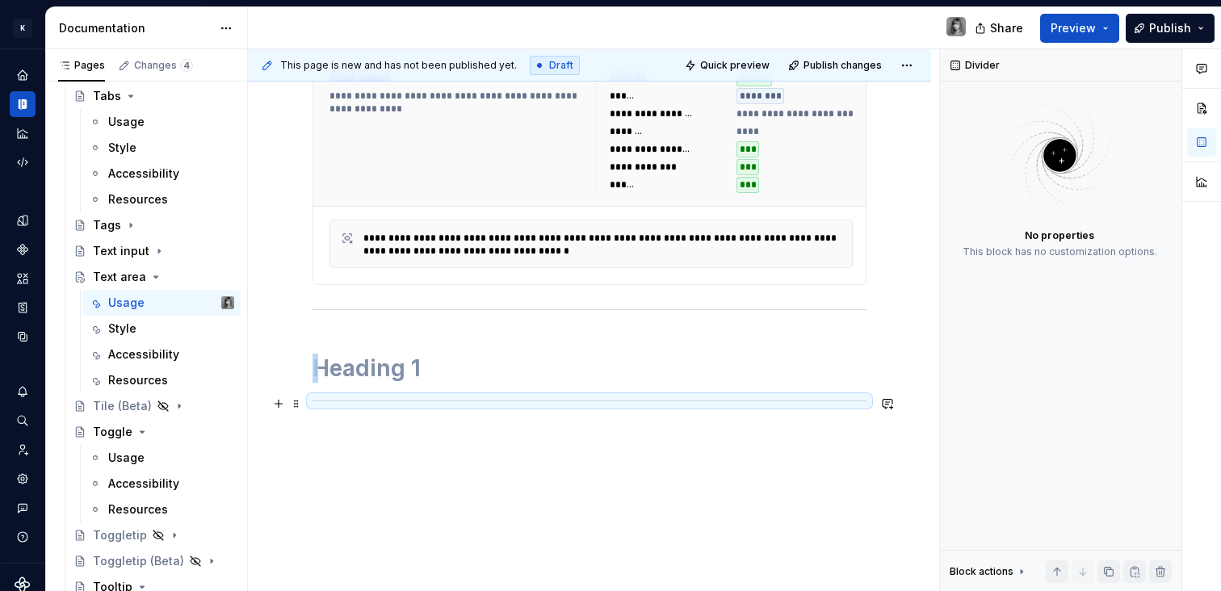
click at [449, 398] on div at bounding box center [589, 401] width 554 height 10
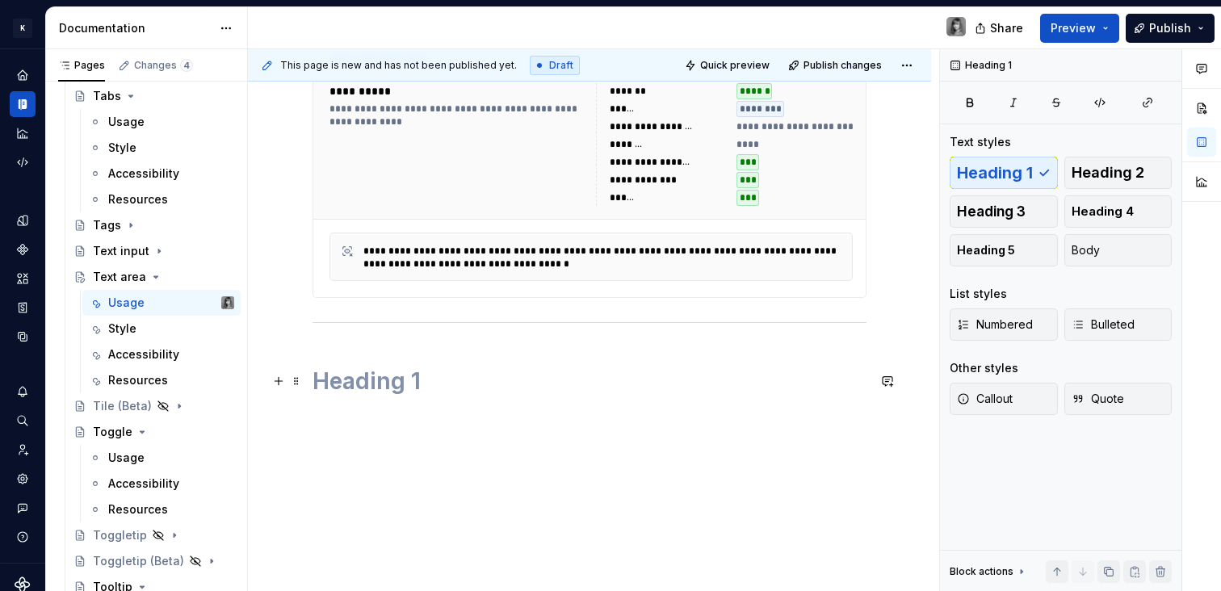
click at [404, 372] on h1 at bounding box center [589, 380] width 554 height 29
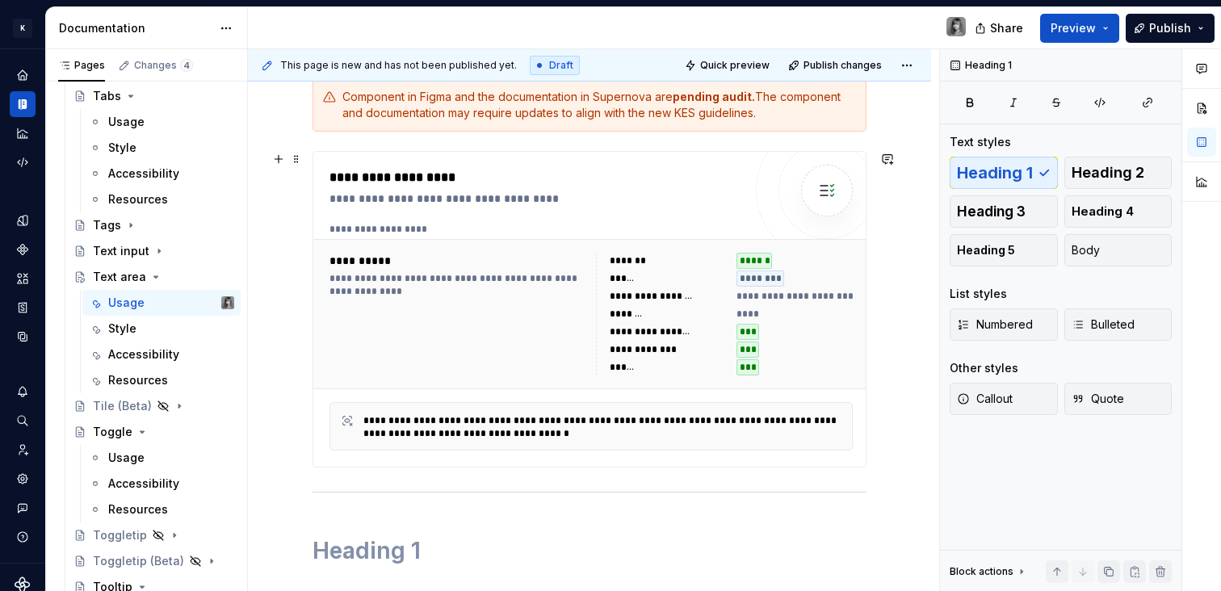
scroll to position [88, 0]
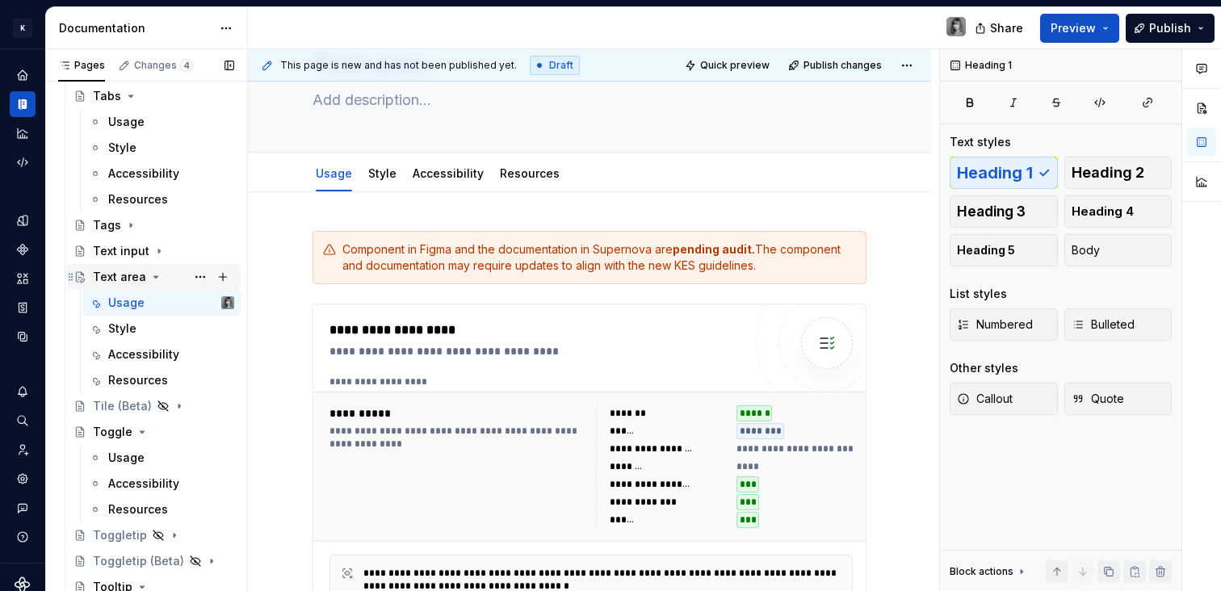
click at [155, 277] on icon "Page tree" at bounding box center [155, 276] width 13 height 13
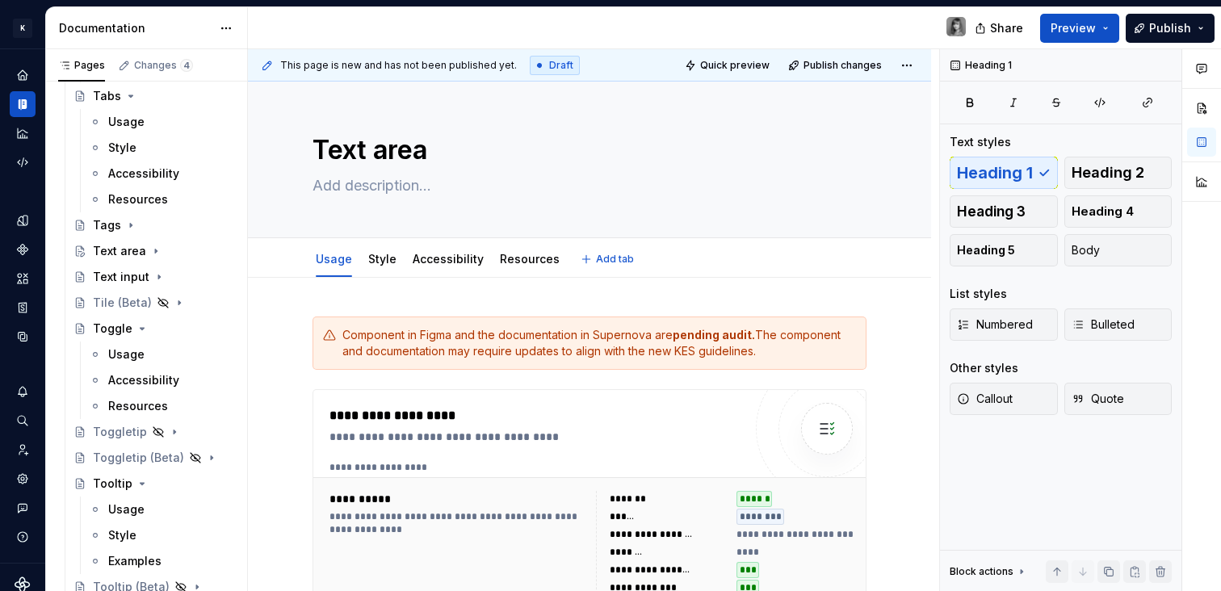
scroll to position [0, 0]
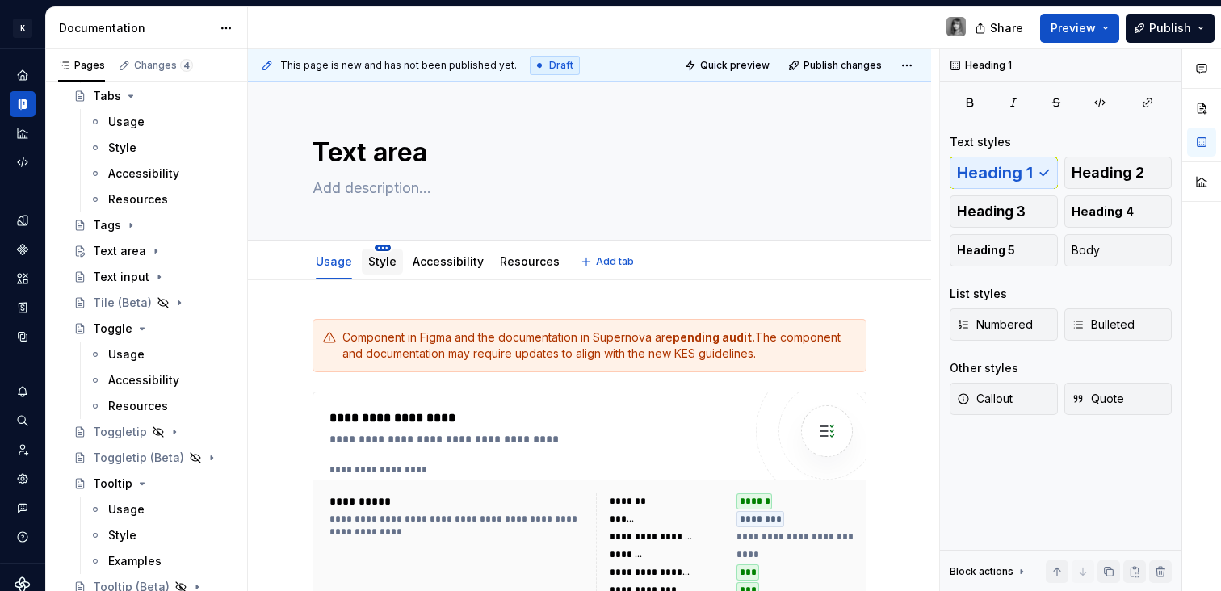
click at [376, 248] on html "K KES Design system data Documentation Share Preview Publish Pages Changes 4 Ad…" at bounding box center [610, 295] width 1221 height 591
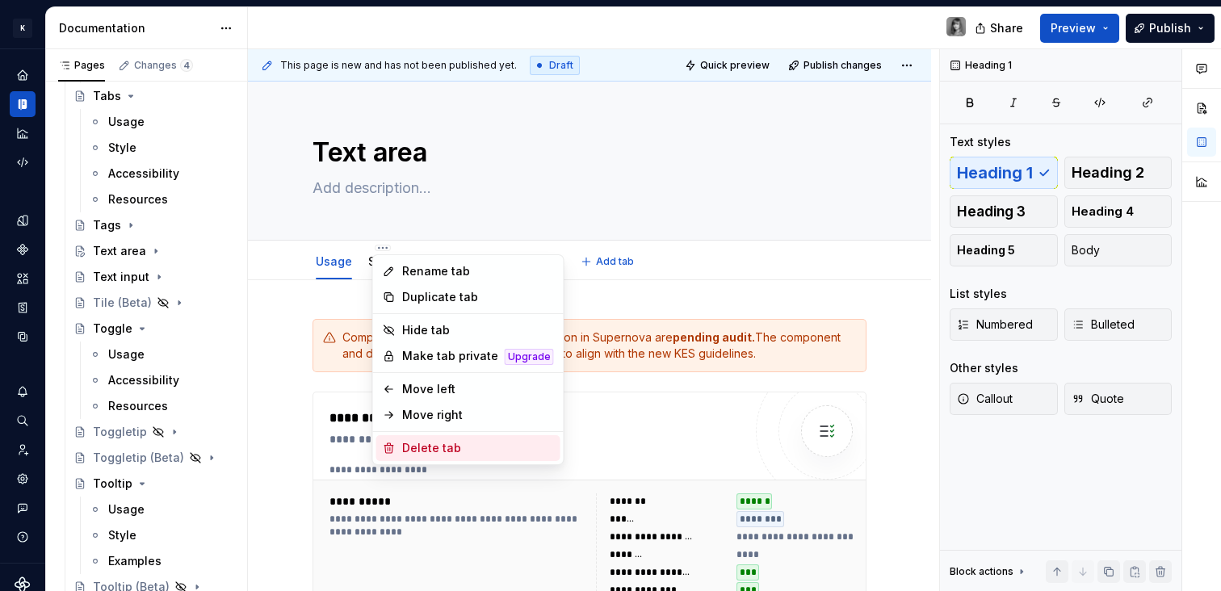
click at [434, 450] on div "Delete tab" at bounding box center [478, 448] width 152 height 16
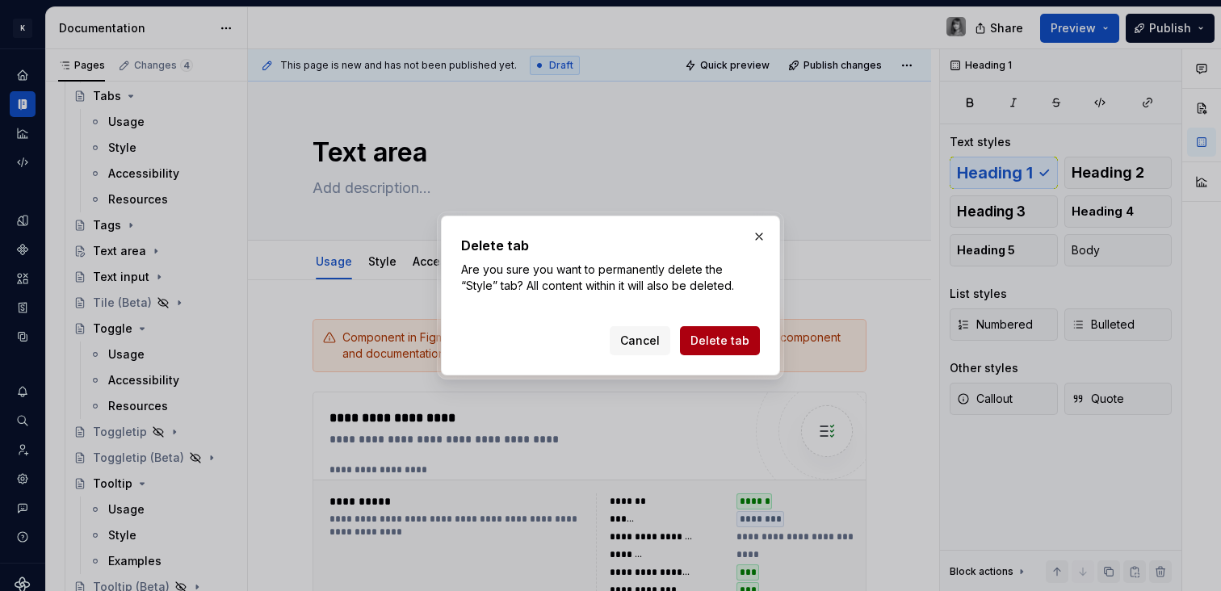
click at [715, 349] on button "Delete tab" at bounding box center [720, 340] width 80 height 29
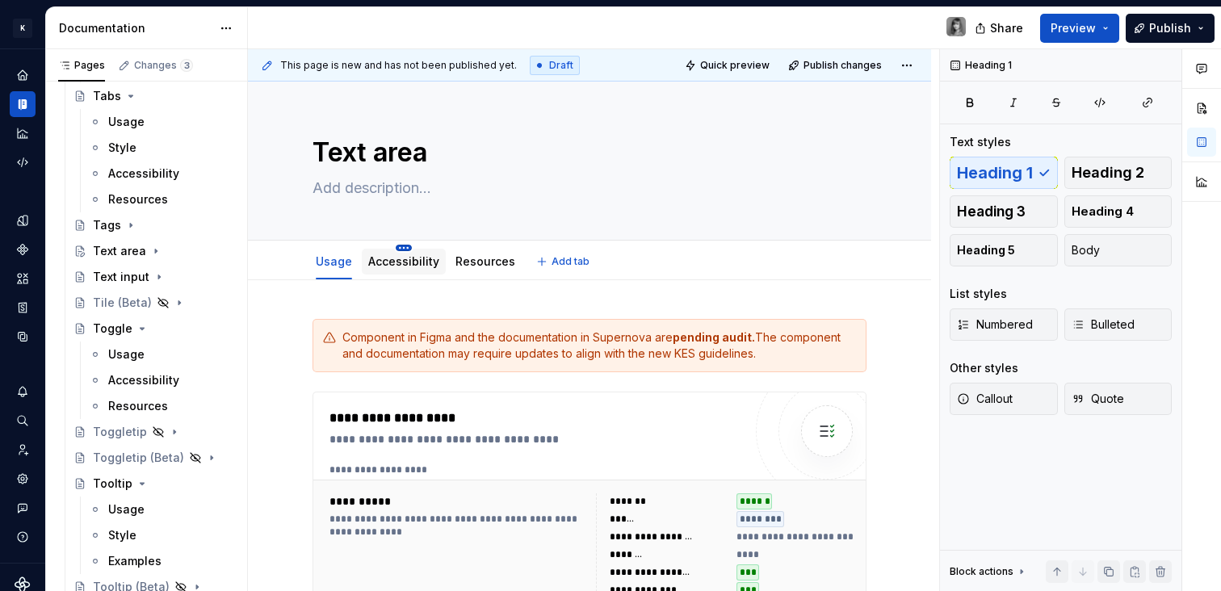
click at [402, 244] on html "K KES Design system data Documentation Share Preview Publish Pages Changes 3 Ad…" at bounding box center [610, 295] width 1221 height 591
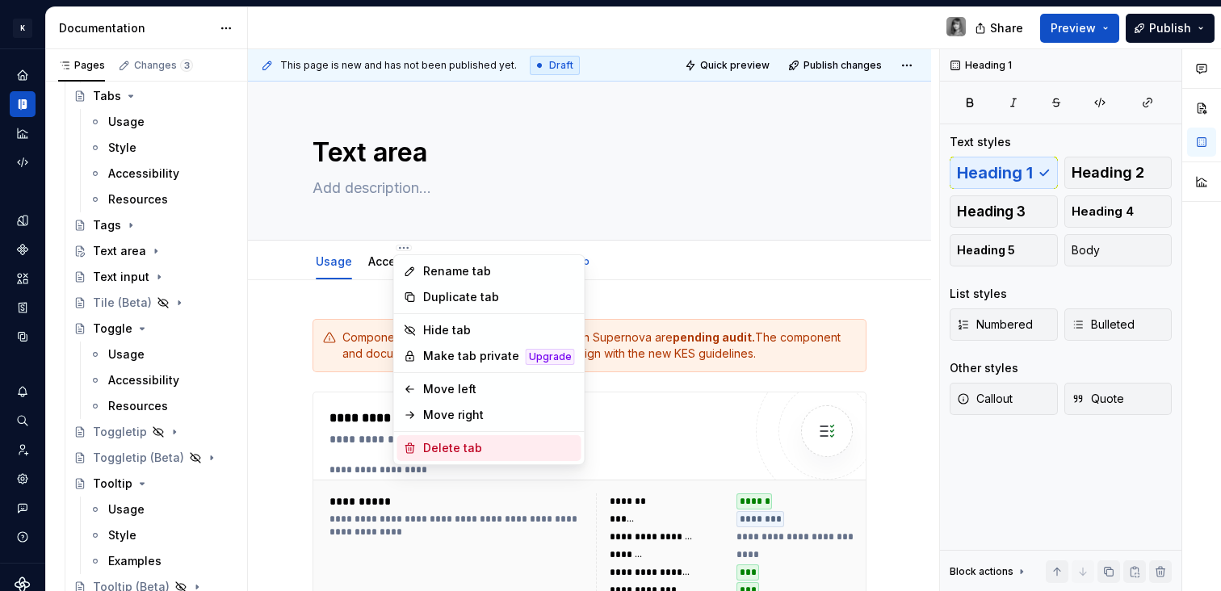
click at [500, 459] on div "Delete tab" at bounding box center [489, 448] width 184 height 26
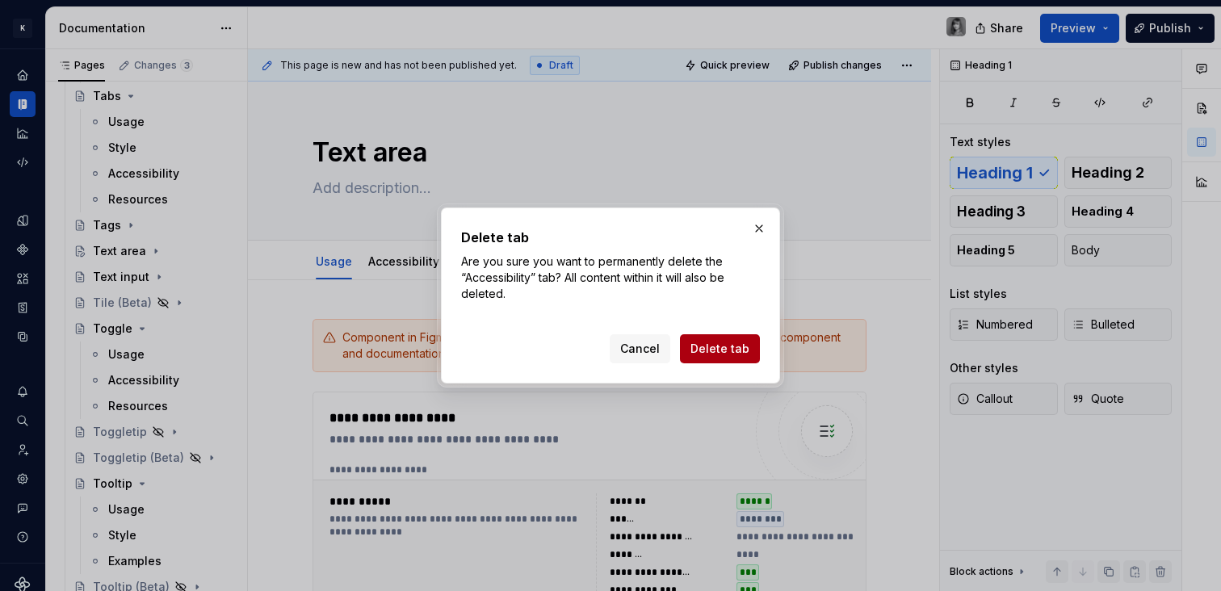
click at [721, 350] on span "Delete tab" at bounding box center [719, 349] width 59 height 16
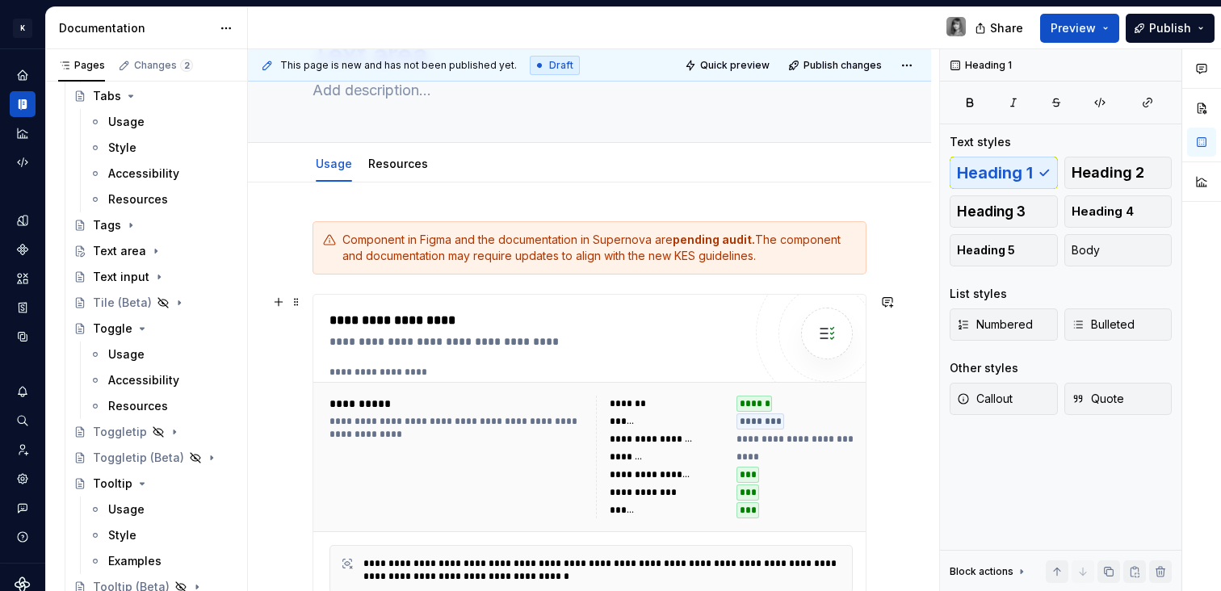
scroll to position [305, 0]
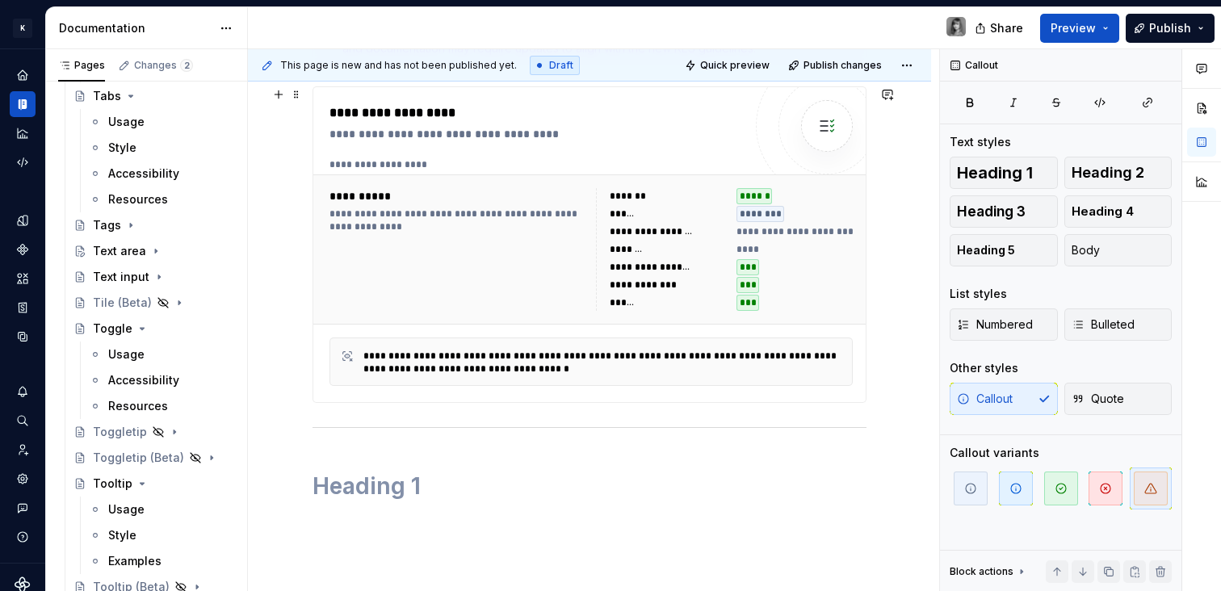
click at [782, 239] on div "**********" at bounding box center [794, 232] width 117 height 16
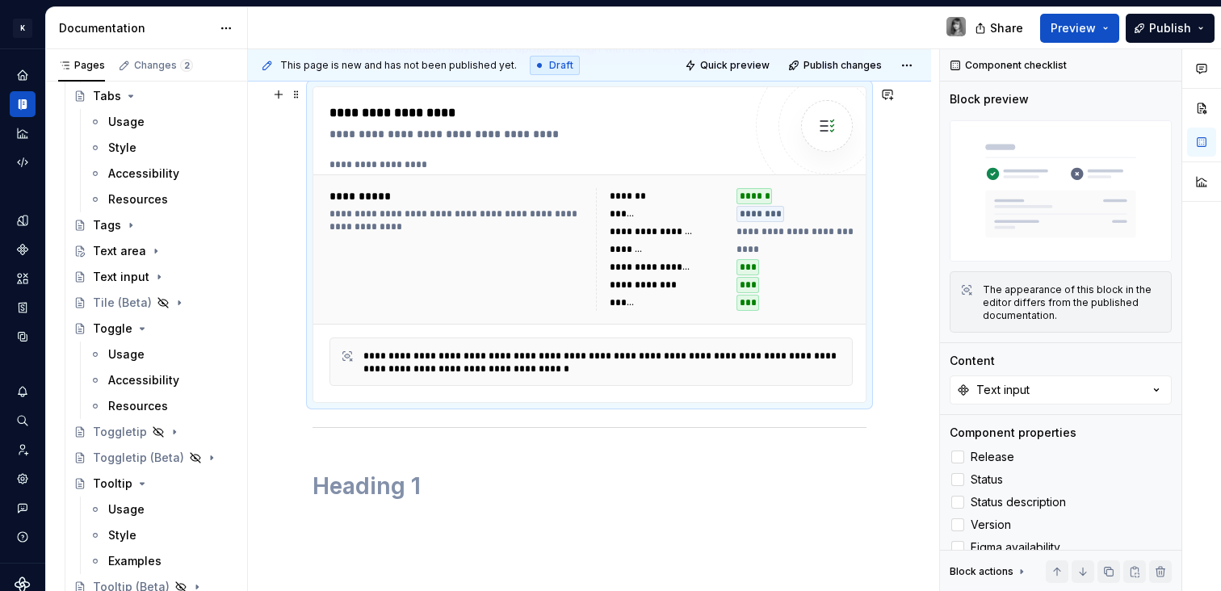
click at [781, 238] on div "**********" at bounding box center [794, 232] width 117 height 16
type textarea "*"
